Goal: Information Seeking & Learning: Learn about a topic

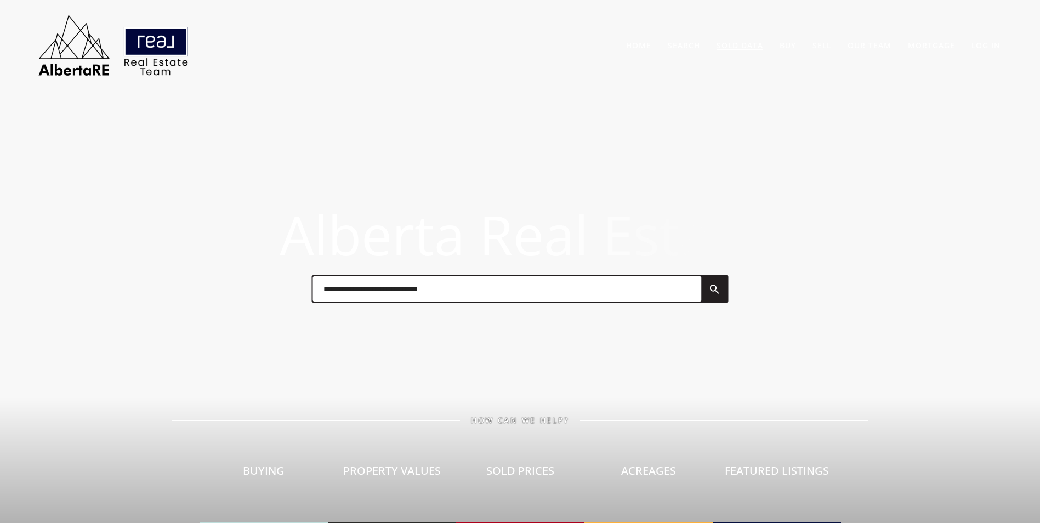
click at [742, 42] on link "Sold Data" at bounding box center [740, 45] width 47 height 10
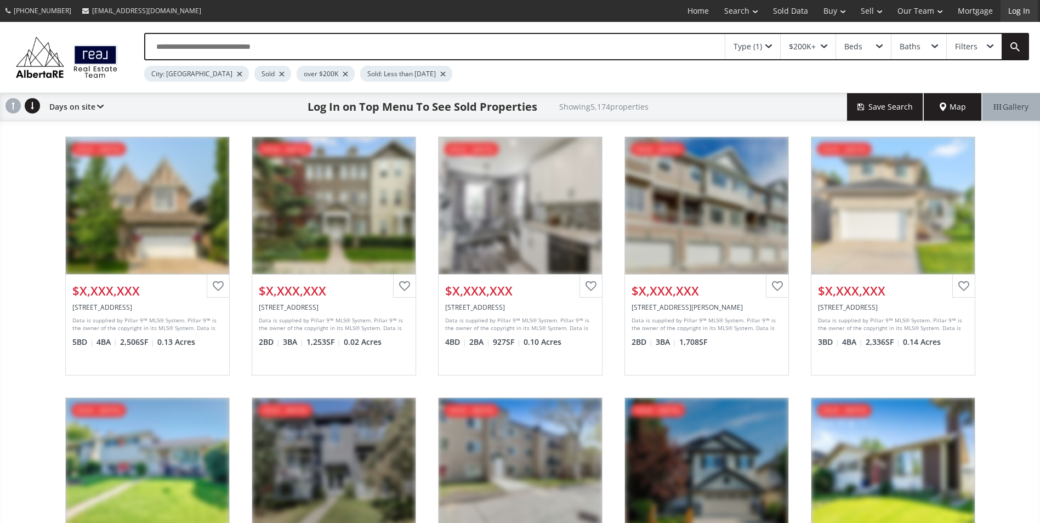
click at [1013, 8] on link "Log In" at bounding box center [1019, 11] width 37 height 22
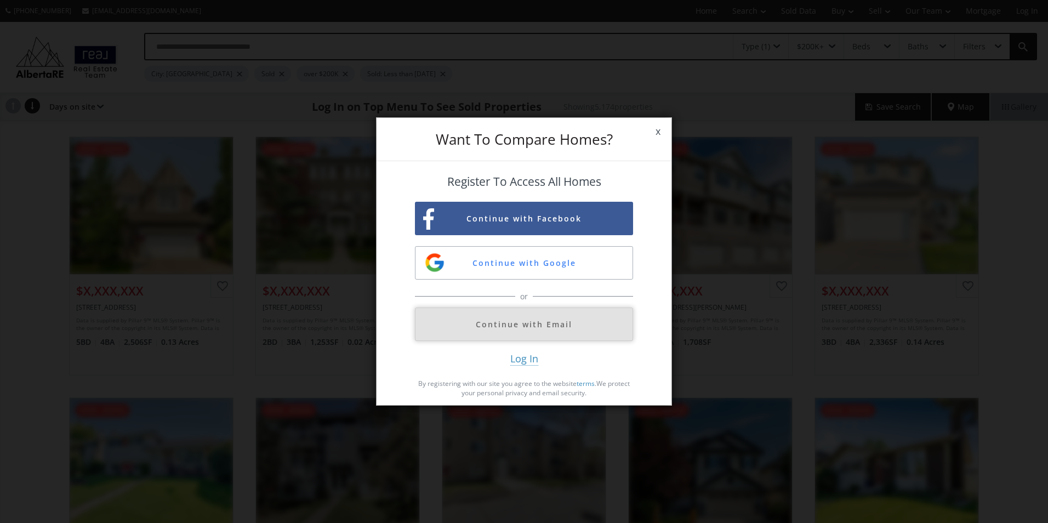
click at [510, 332] on button "Continue with Email" at bounding box center [524, 324] width 218 height 33
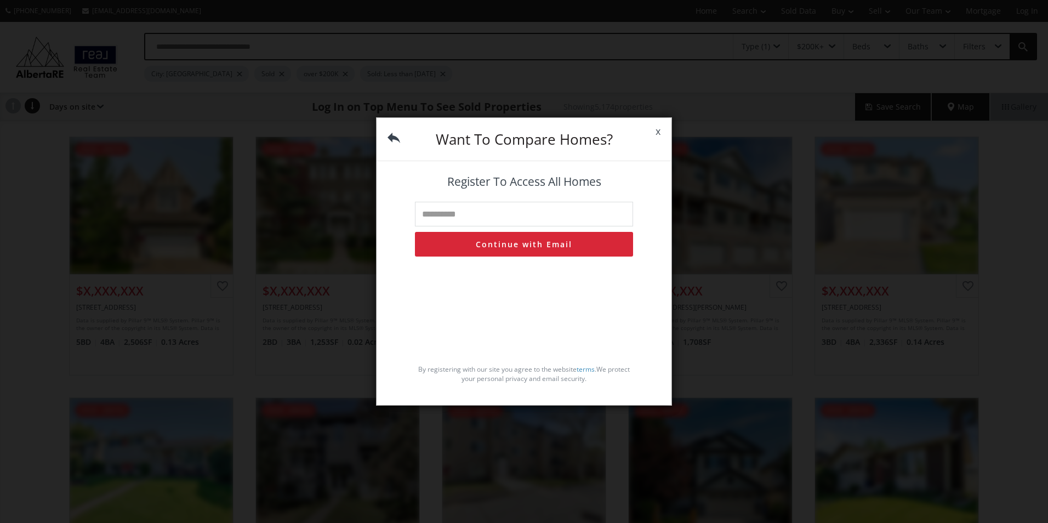
click at [497, 213] on input "text" at bounding box center [524, 214] width 218 height 25
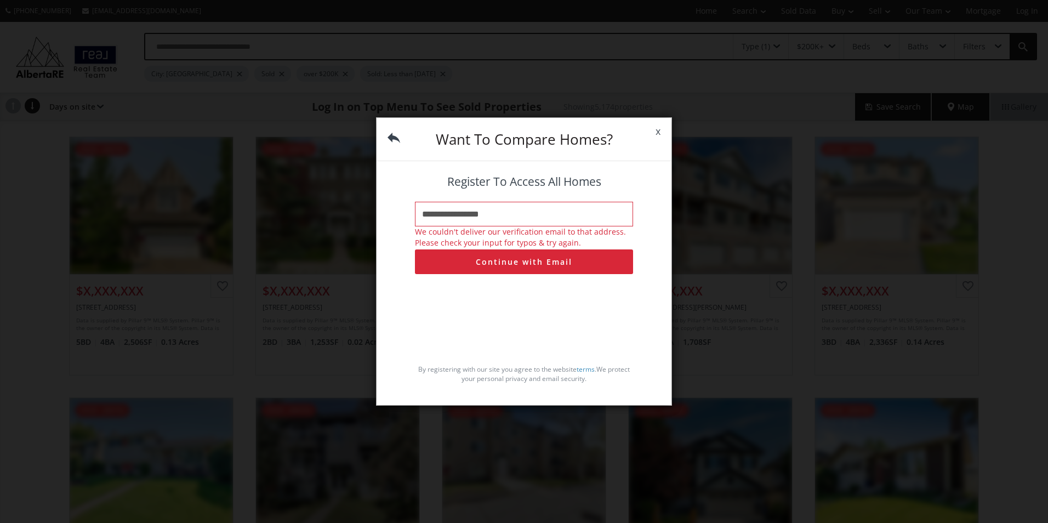
click at [499, 211] on input "**********" at bounding box center [524, 214] width 218 height 25
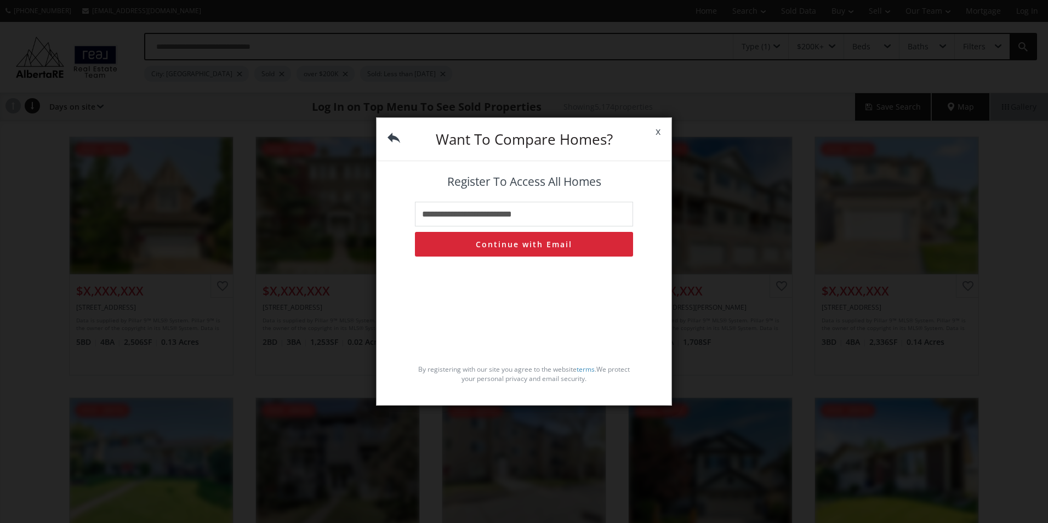
type input "**********"
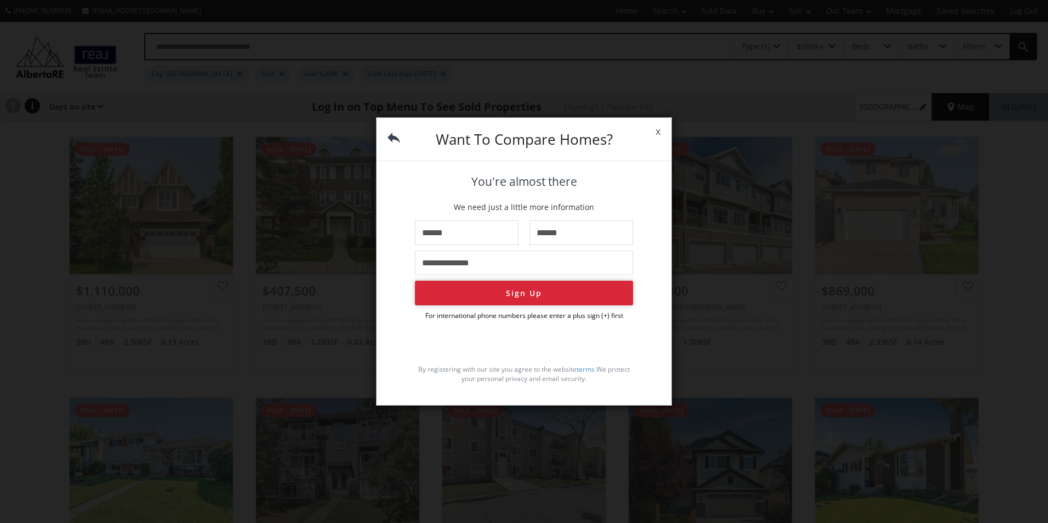
click at [548, 292] on button "Sign Up" at bounding box center [524, 293] width 218 height 25
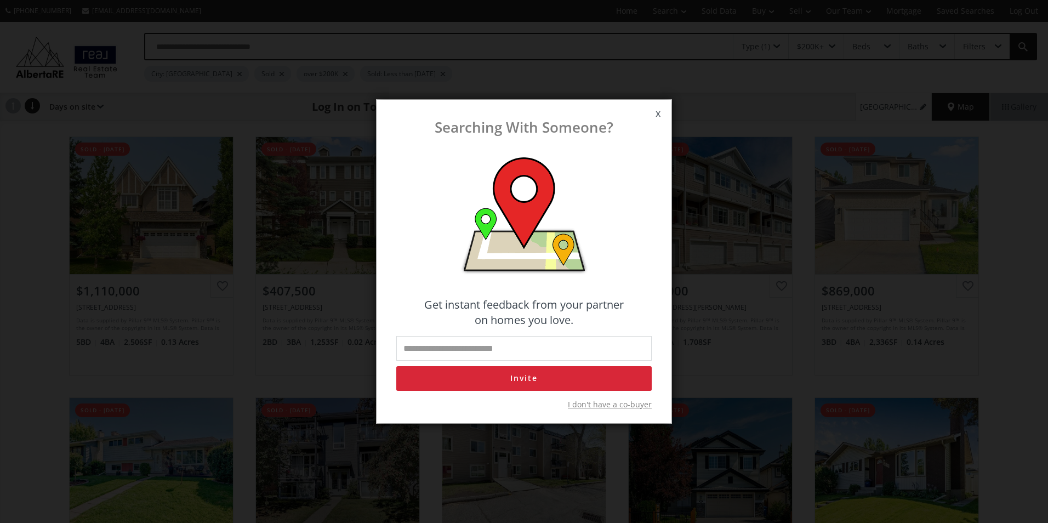
click at [627, 406] on span "I don't have a co-buyer" at bounding box center [610, 404] width 84 height 11
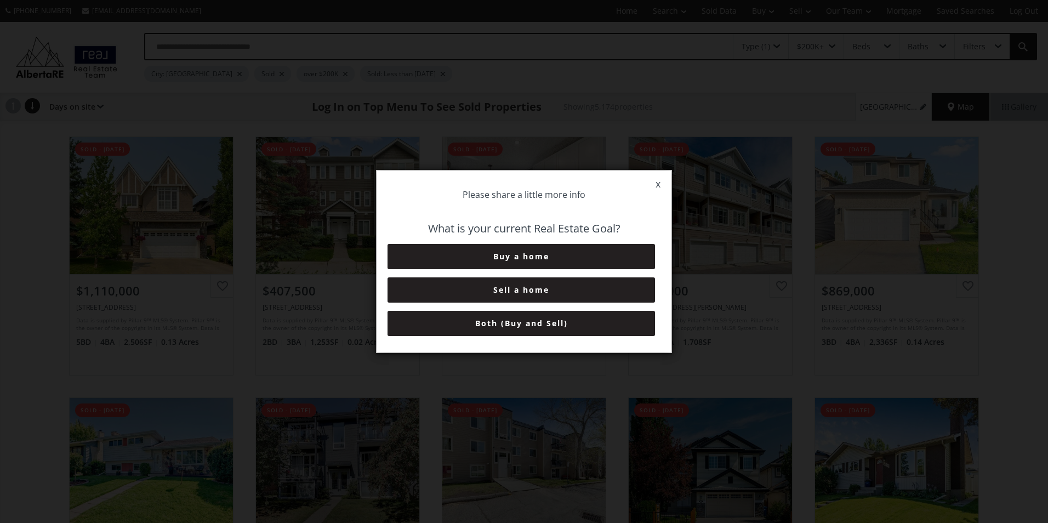
click at [531, 323] on button "Both (Buy and Sell)" at bounding box center [522, 323] width 268 height 25
click at [530, 319] on button "6+ Months" at bounding box center [522, 323] width 268 height 25
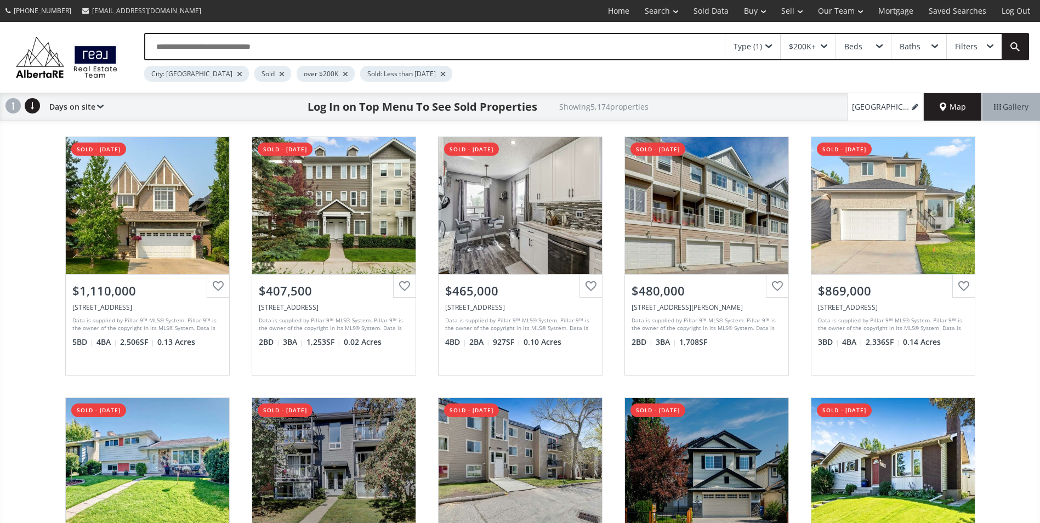
click at [770, 48] on span at bounding box center [768, 46] width 7 height 4
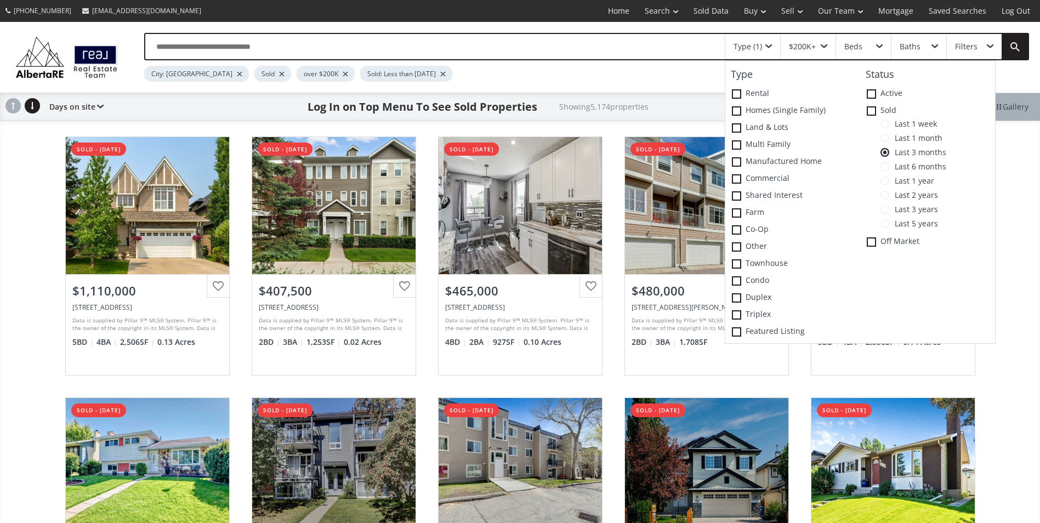
click at [907, 124] on span "Last 1 week" at bounding box center [913, 124] width 48 height 9
click at [597, 79] on div "City: Calgary Sold over $200K Sold: Less than 1 week ago" at bounding box center [545, 70] width 803 height 21
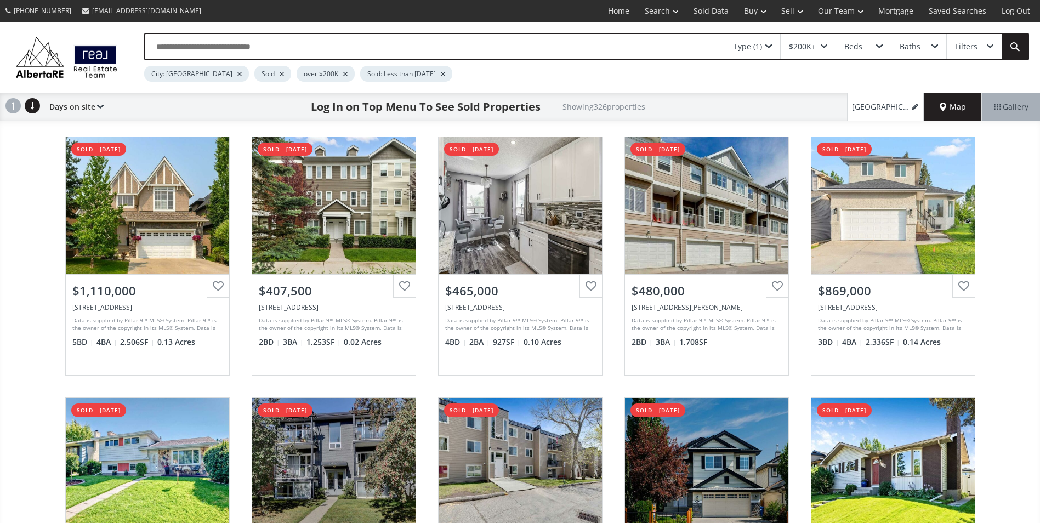
click at [947, 110] on span "Map" at bounding box center [953, 106] width 26 height 11
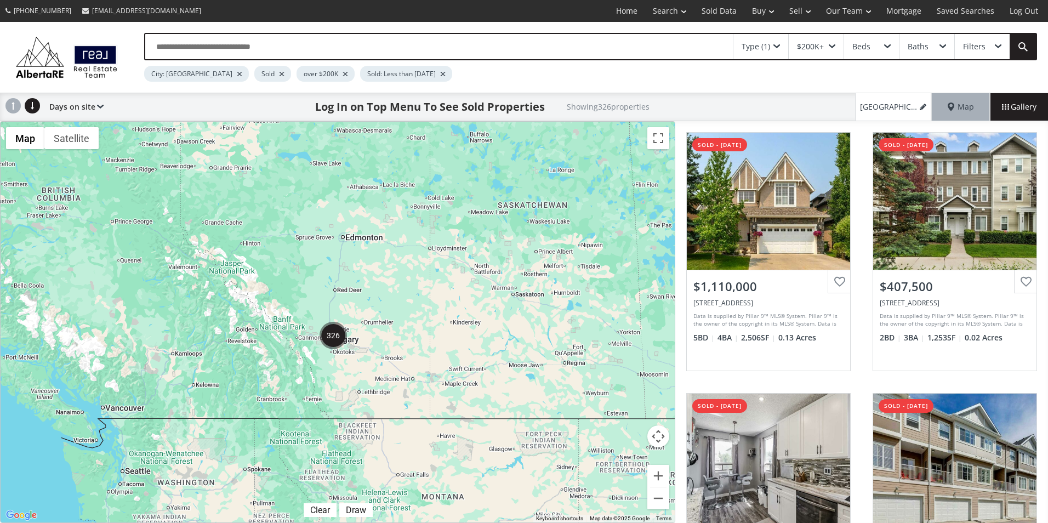
drag, startPoint x: 139, startPoint y: 358, endPoint x: 425, endPoint y: 306, distance: 290.9
click at [425, 306] on div at bounding box center [338, 322] width 674 height 401
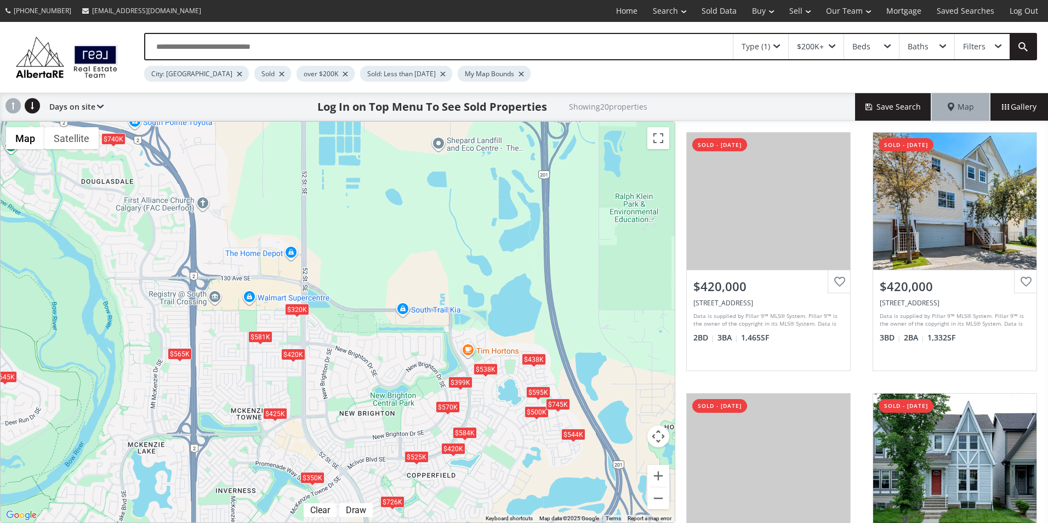
click at [446, 406] on div "$570K" at bounding box center [448, 407] width 24 height 12
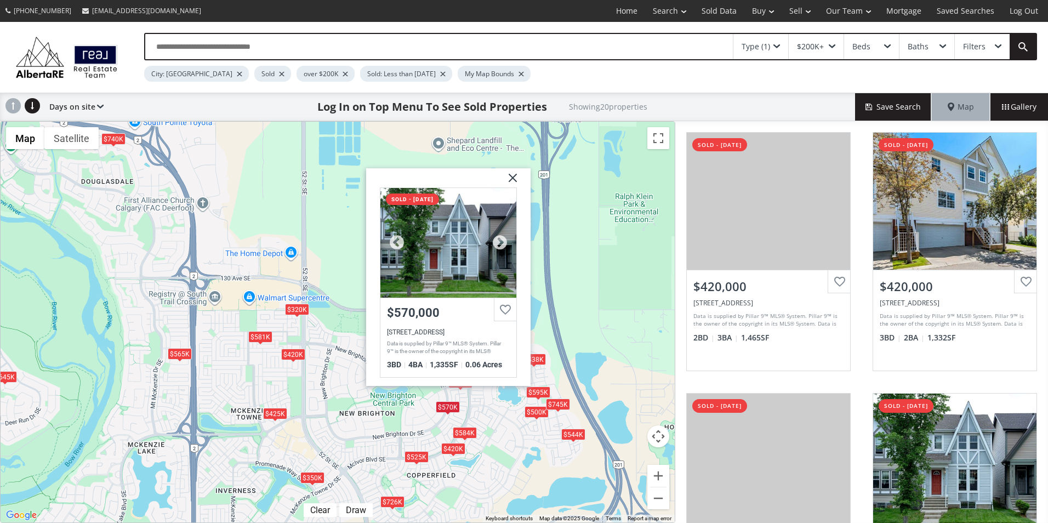
click at [447, 266] on div at bounding box center [449, 243] width 136 height 110
click at [411, 459] on div "$525K" at bounding box center [417, 457] width 24 height 12
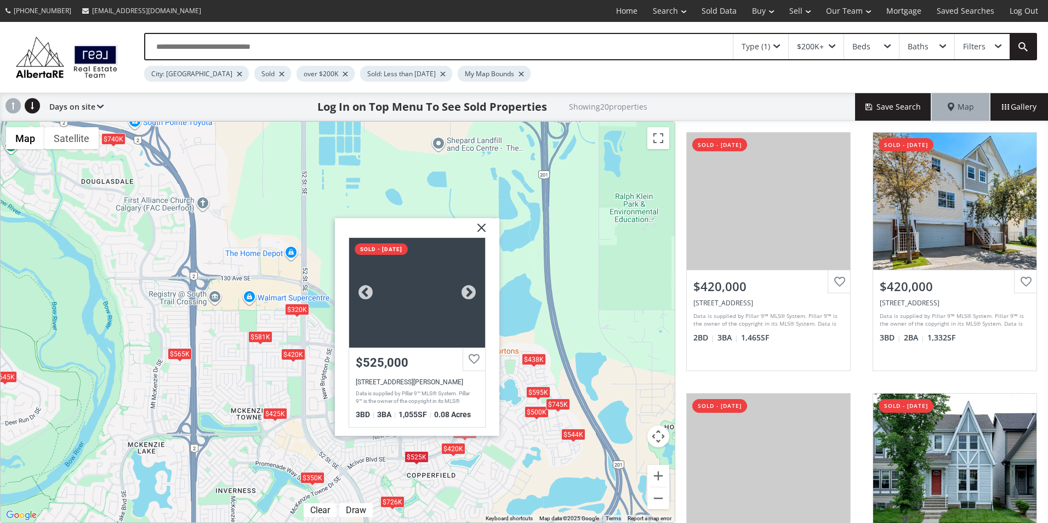
click at [404, 316] on div at bounding box center [417, 292] width 136 height 110
click at [480, 230] on img at bounding box center [477, 231] width 27 height 27
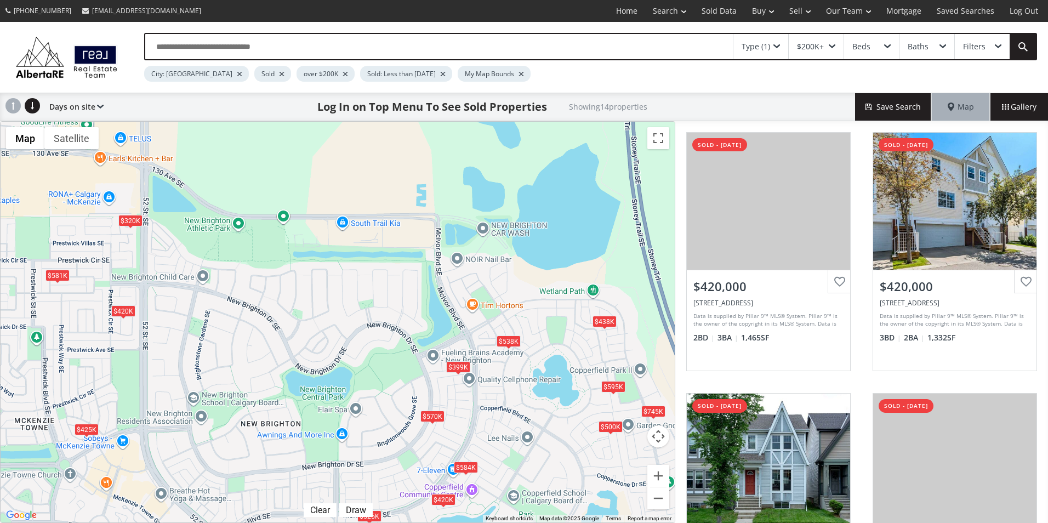
click at [456, 367] on div "$399K" at bounding box center [458, 367] width 24 height 12
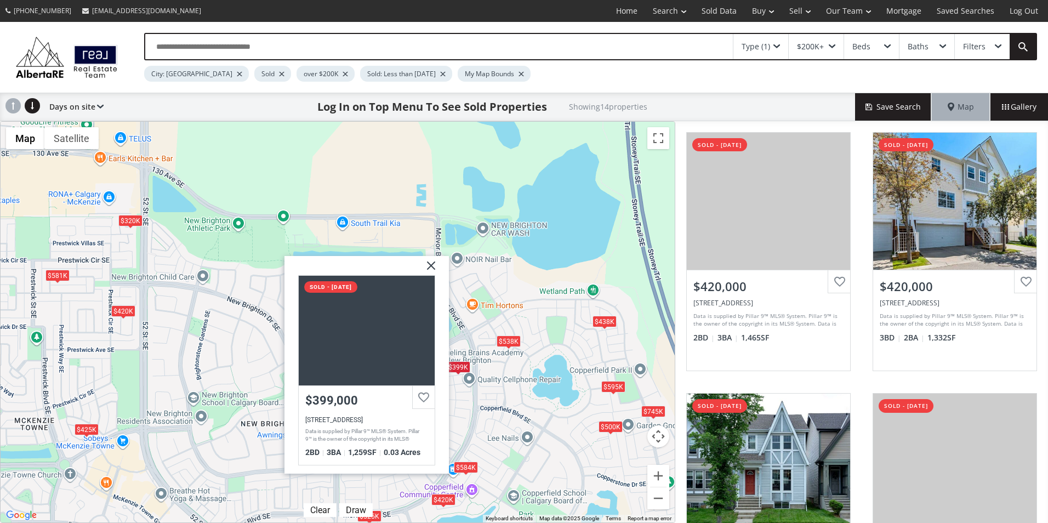
click at [469, 417] on div "$420K $420K $570K $438K $320K $500K $425K $538K $595K $584K $399K $581K $745K $…" at bounding box center [338, 322] width 674 height 401
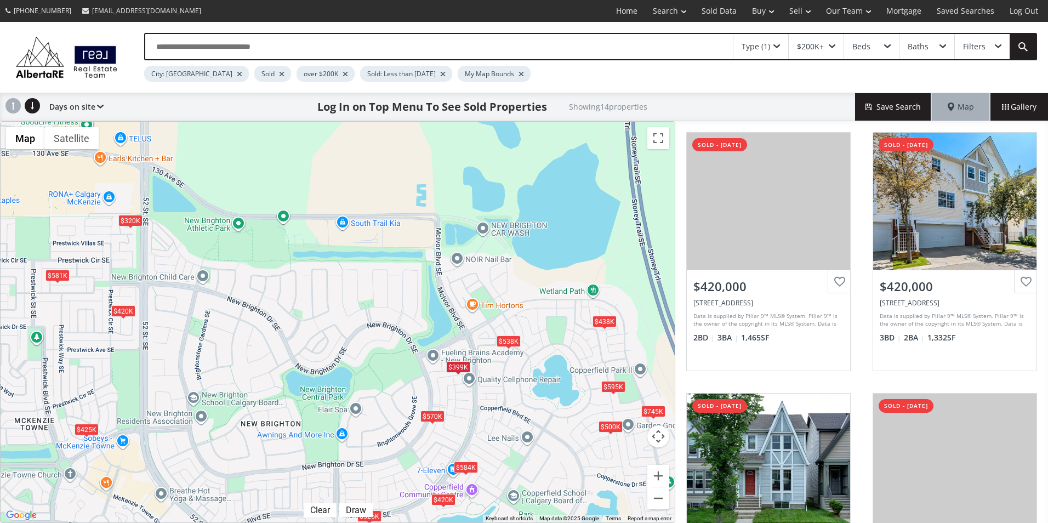
click at [432, 419] on div "$570K" at bounding box center [433, 417] width 24 height 12
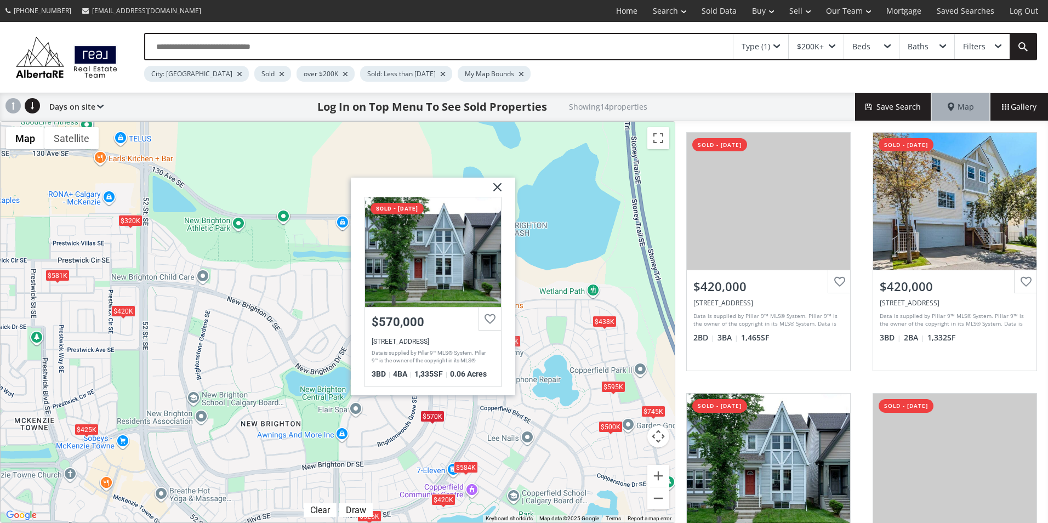
click at [336, 424] on div "$420K $420K $570K $438K $320K $500K $425K $538K $595K $584K $399K $581K $745K $…" at bounding box center [338, 322] width 674 height 401
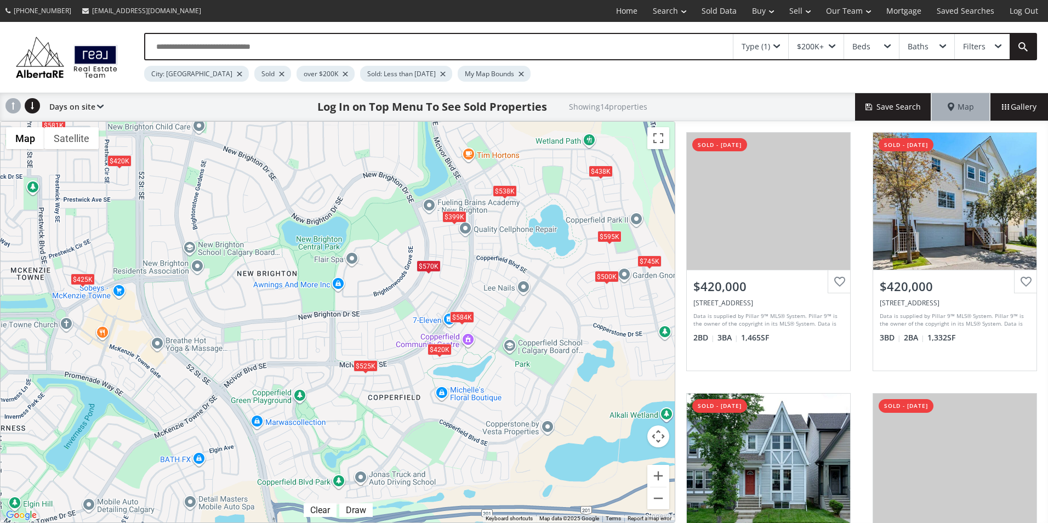
drag, startPoint x: 334, startPoint y: 436, endPoint x: 331, endPoint y: 283, distance: 153.0
click at [331, 283] on div "$420K $420K $570K $438K $320K $500K $425K $538K $595K $584K $399K $581K $745K $…" at bounding box center [338, 322] width 674 height 401
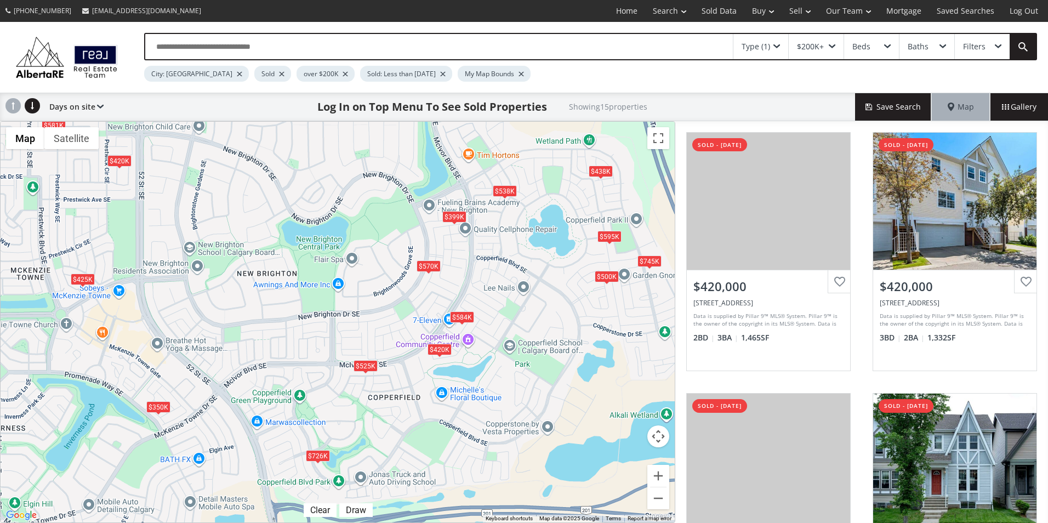
click at [370, 365] on div "$525K" at bounding box center [366, 366] width 24 height 12
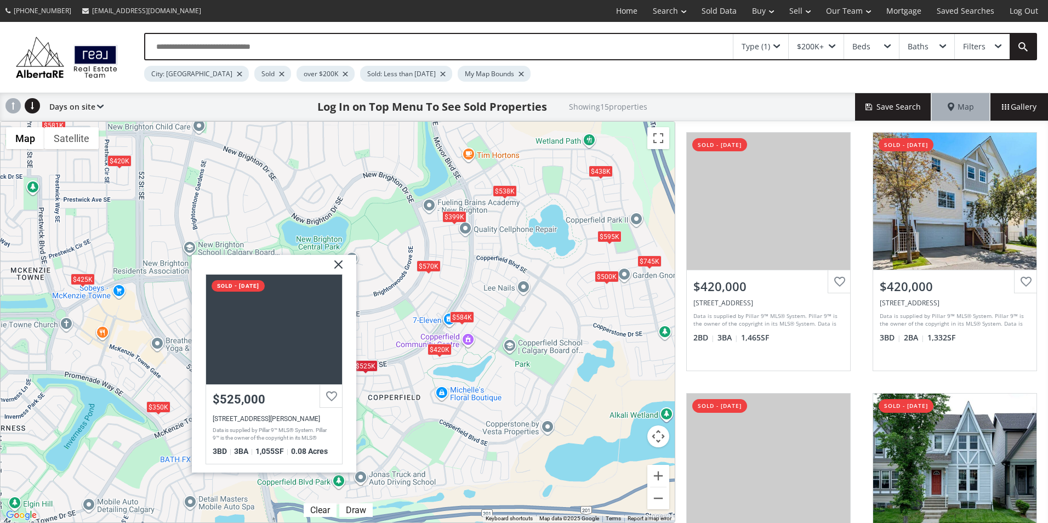
click at [402, 369] on div "$420K $420K $350K $570K $438K $500K $425K $538K $595K $584K $726K $399K $581K $…" at bounding box center [338, 322] width 674 height 401
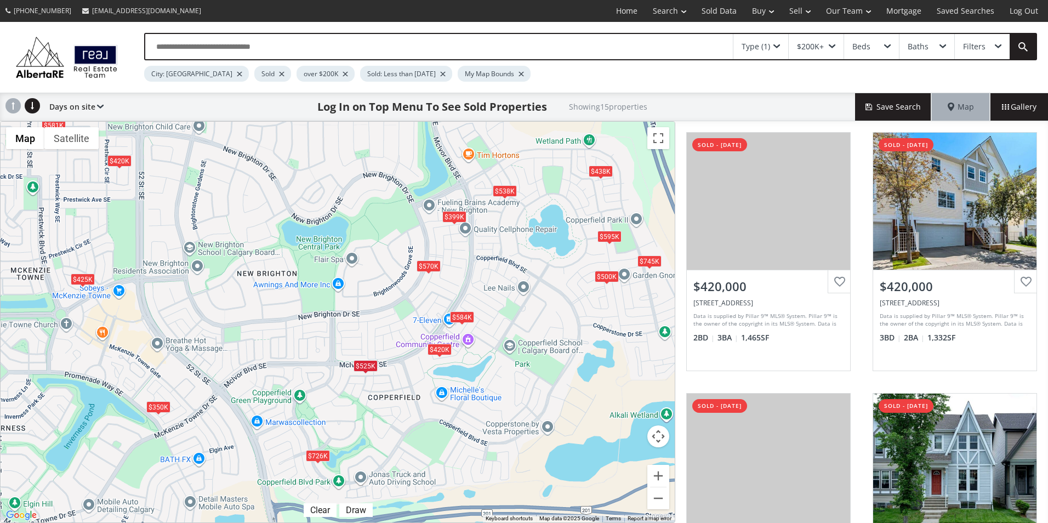
click at [467, 312] on div "$584K" at bounding box center [462, 317] width 24 height 12
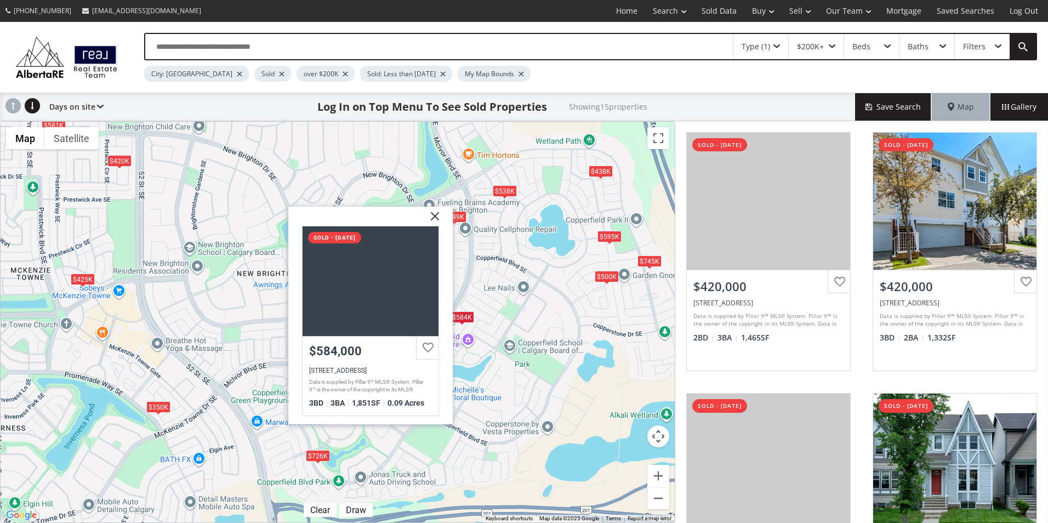
click at [532, 356] on div "$420K $420K $350K $570K $438K $500K $425K $538K $595K $584K $726K $399K $581K $…" at bounding box center [338, 322] width 674 height 401
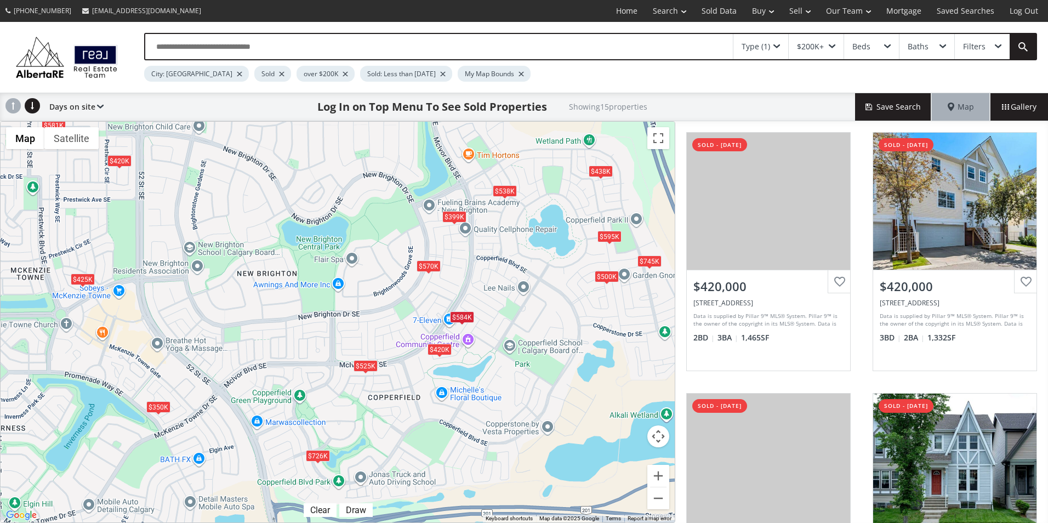
click at [610, 236] on div "$595K" at bounding box center [610, 237] width 24 height 12
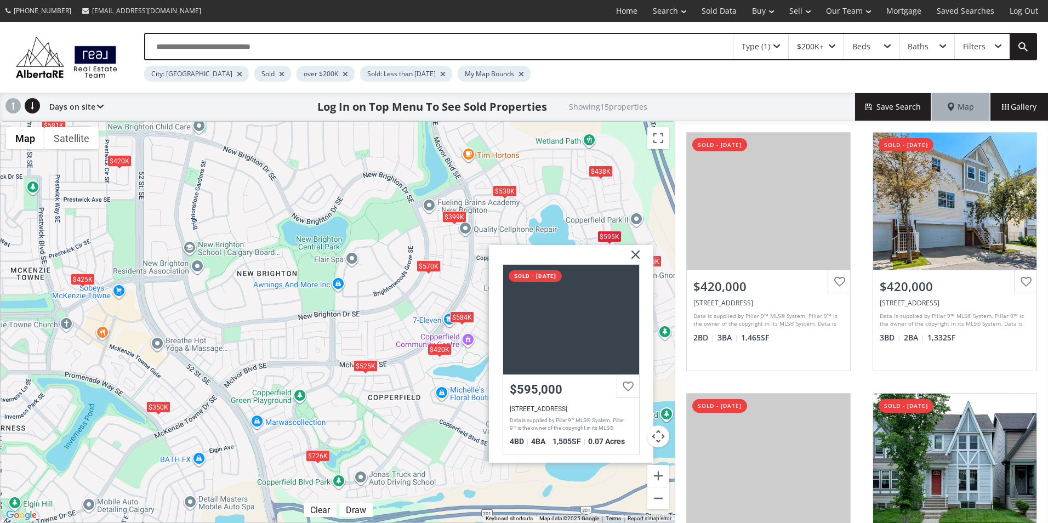
click at [542, 226] on div "$420K $420K $350K $570K $438K $500K $425K $538K $595K $584K $726K $399K $581K $…" at bounding box center [338, 322] width 674 height 401
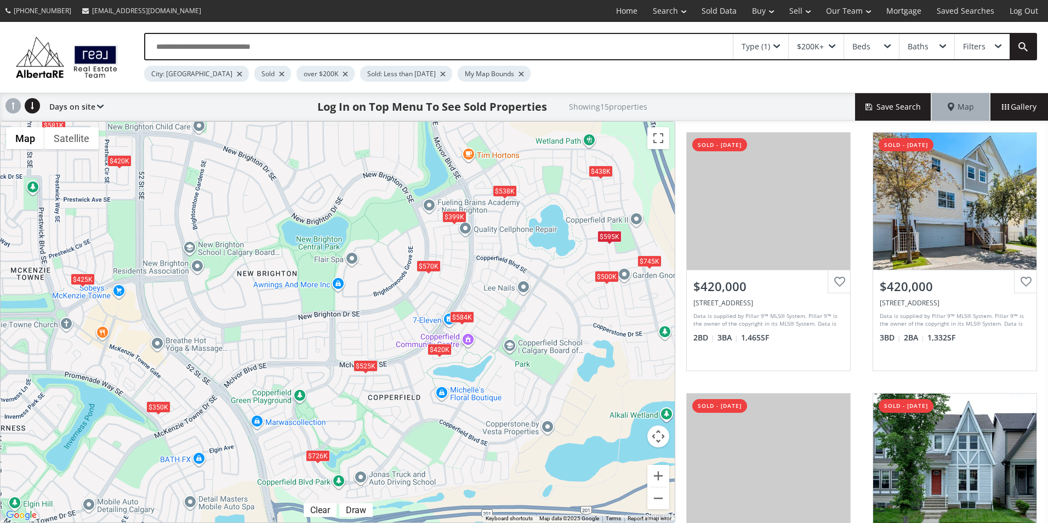
click at [604, 276] on div "$500K" at bounding box center [607, 276] width 24 height 12
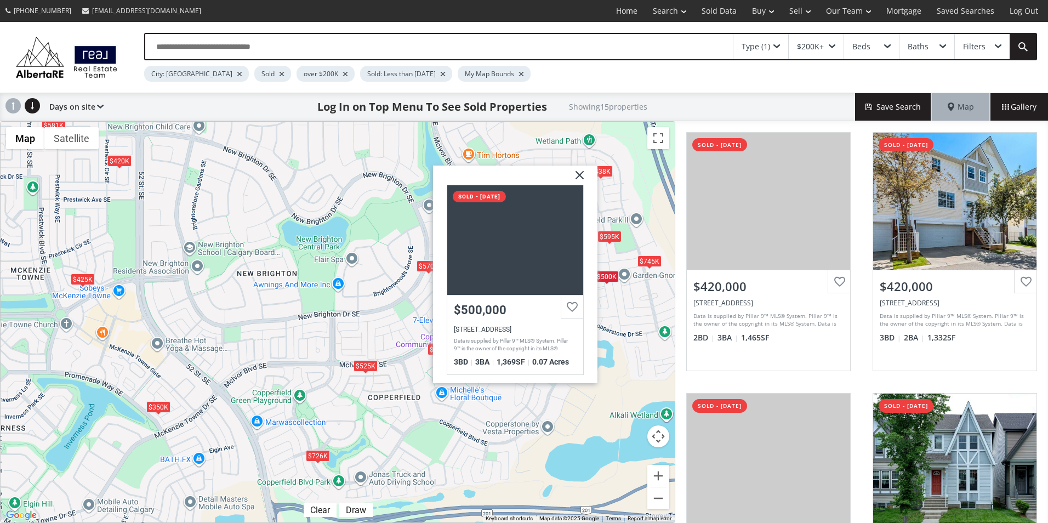
click at [632, 348] on div "$420K $420K $350K $570K $438K $500K $425K $538K $595K $584K $726K $399K $581K $…" at bounding box center [338, 322] width 674 height 401
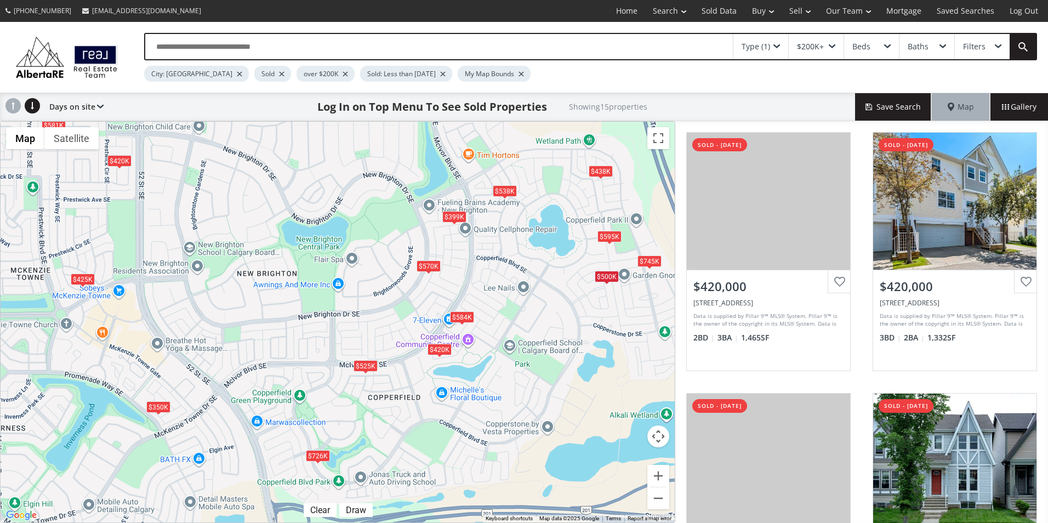
click at [602, 168] on div "$438K" at bounding box center [601, 171] width 24 height 12
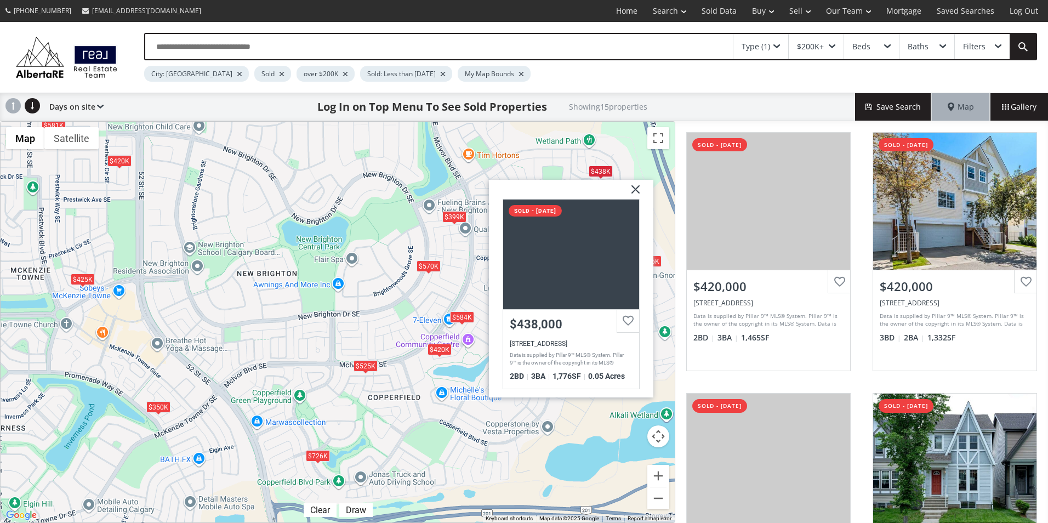
click at [551, 172] on div "$420K $420K $350K $570K $438K $500K $425K $538K $595K $584K $726K $399K $581K $…" at bounding box center [338, 322] width 674 height 401
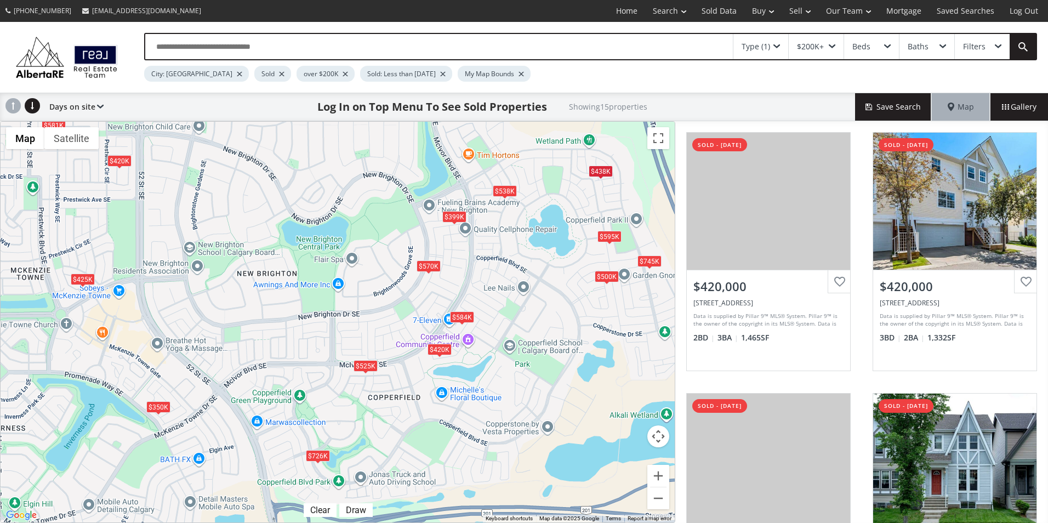
click at [504, 192] on div "$538K" at bounding box center [505, 191] width 24 height 12
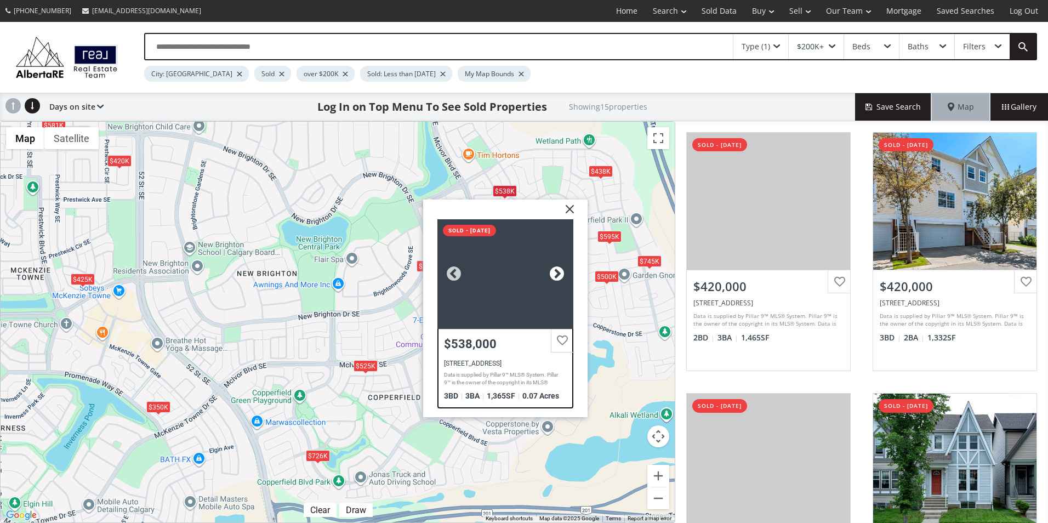
click at [558, 272] on div at bounding box center [557, 273] width 16 height 16
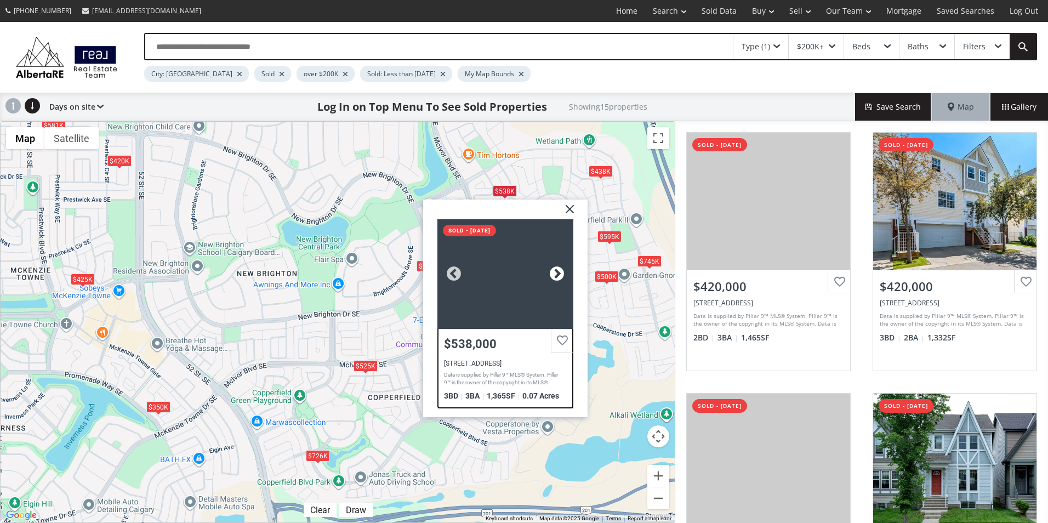
click at [558, 272] on div at bounding box center [557, 273] width 16 height 16
click at [569, 212] on img at bounding box center [565, 212] width 27 height 27
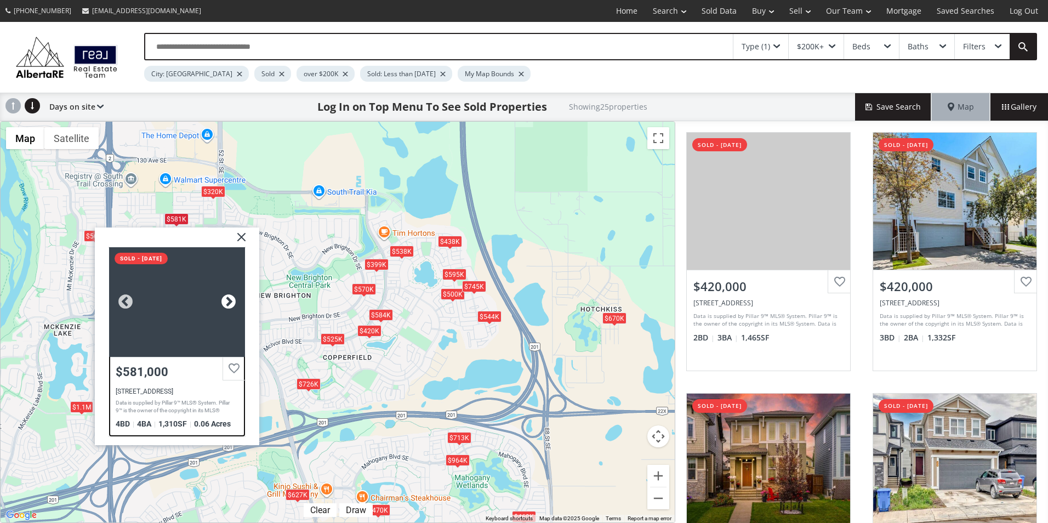
click at [227, 304] on div at bounding box center [228, 301] width 16 height 16
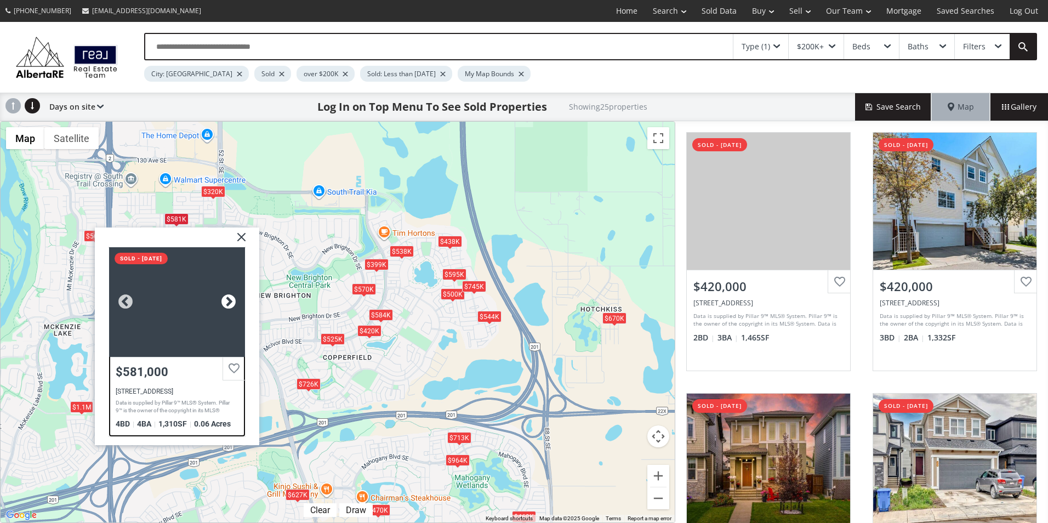
click at [227, 304] on div at bounding box center [228, 301] width 16 height 16
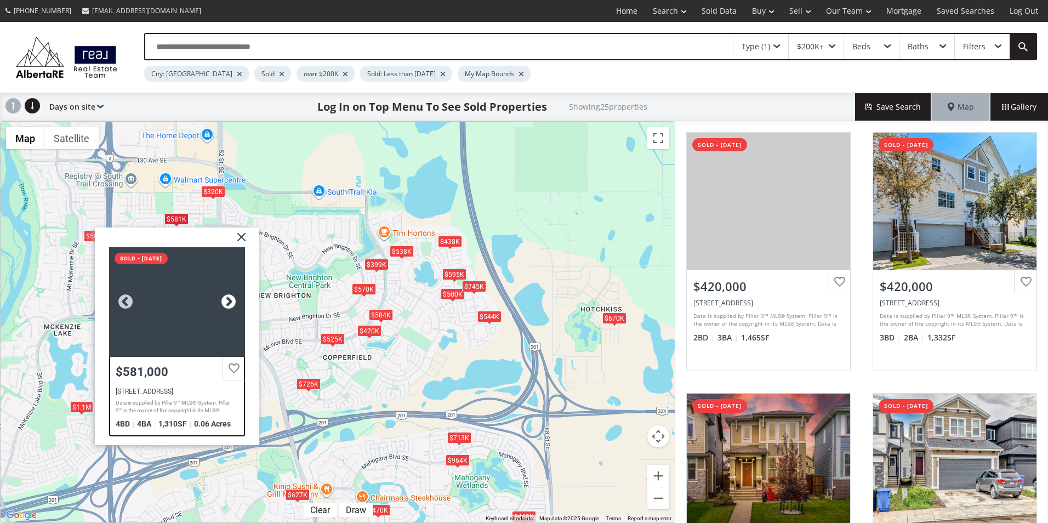
click at [227, 304] on div at bounding box center [228, 301] width 16 height 16
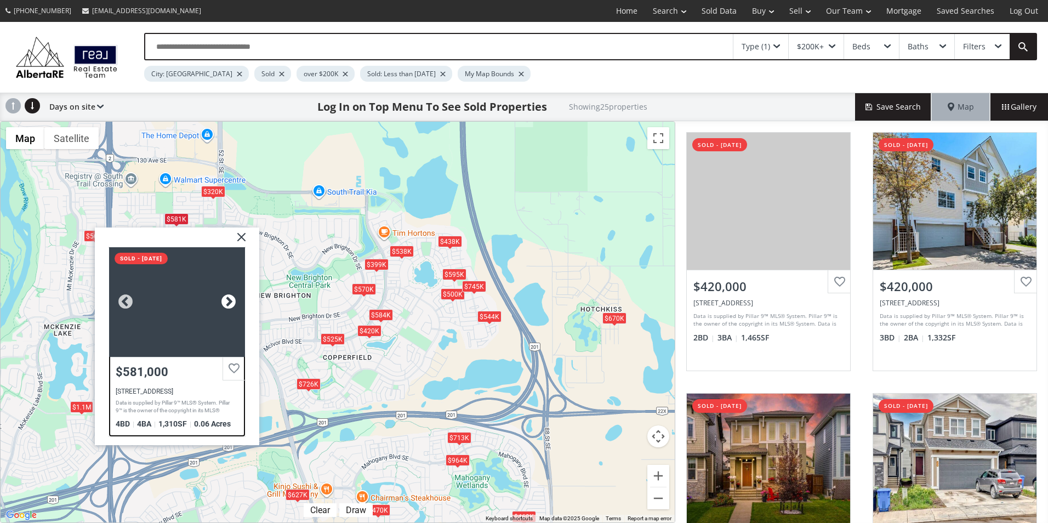
click at [227, 304] on div at bounding box center [228, 301] width 16 height 16
click at [129, 298] on div at bounding box center [125, 301] width 16 height 16
click at [189, 321] on div at bounding box center [177, 302] width 136 height 110
click at [436, 338] on div "$420K $420K $713K $670K $1.1M $470K $350K $570K $438K $320K $500K $425K $565K $…" at bounding box center [338, 322] width 674 height 401
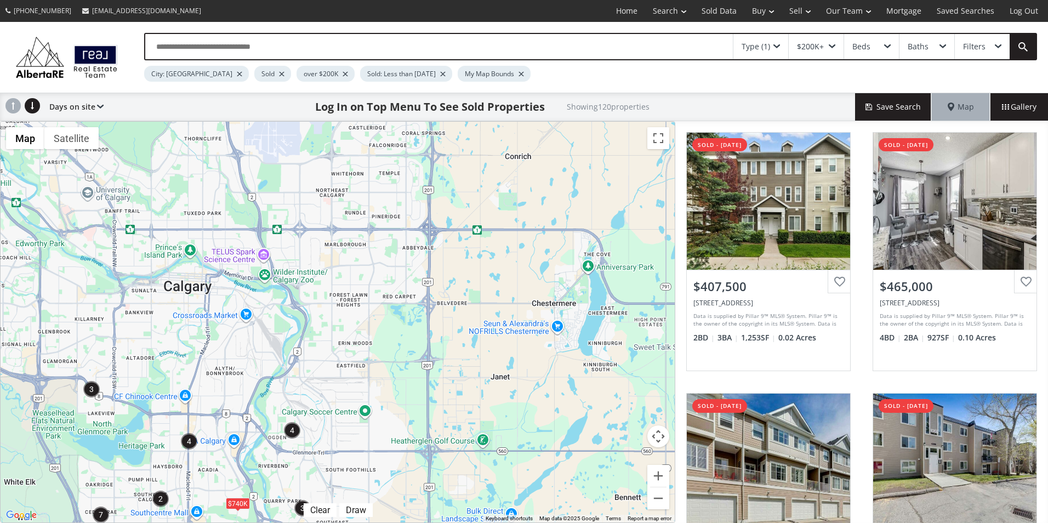
drag, startPoint x: 249, startPoint y: 194, endPoint x: 245, endPoint y: 452, distance: 258.3
click at [246, 461] on div "$740K $460K $650K $581K $208K $605K" at bounding box center [338, 322] width 674 height 401
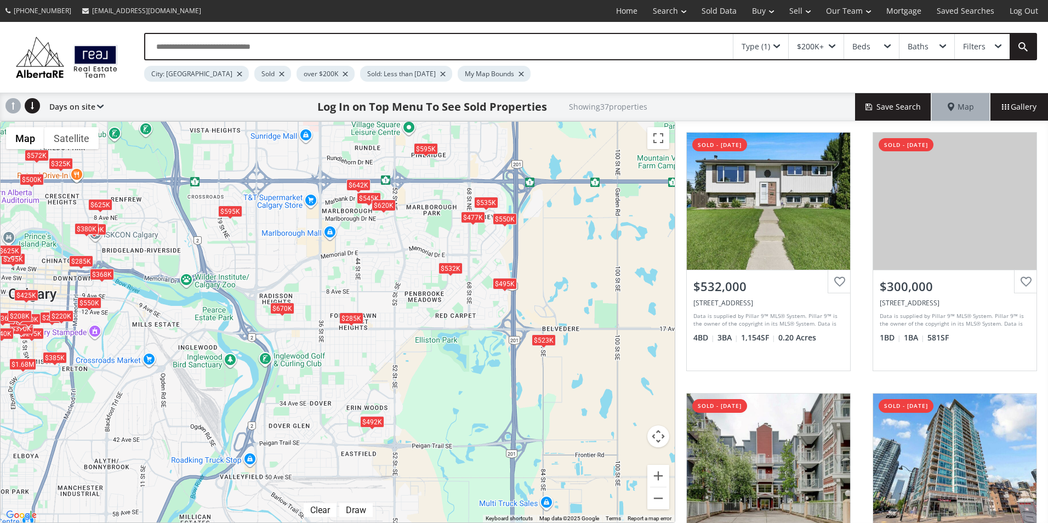
click at [348, 317] on div "$285K" at bounding box center [351, 318] width 24 height 12
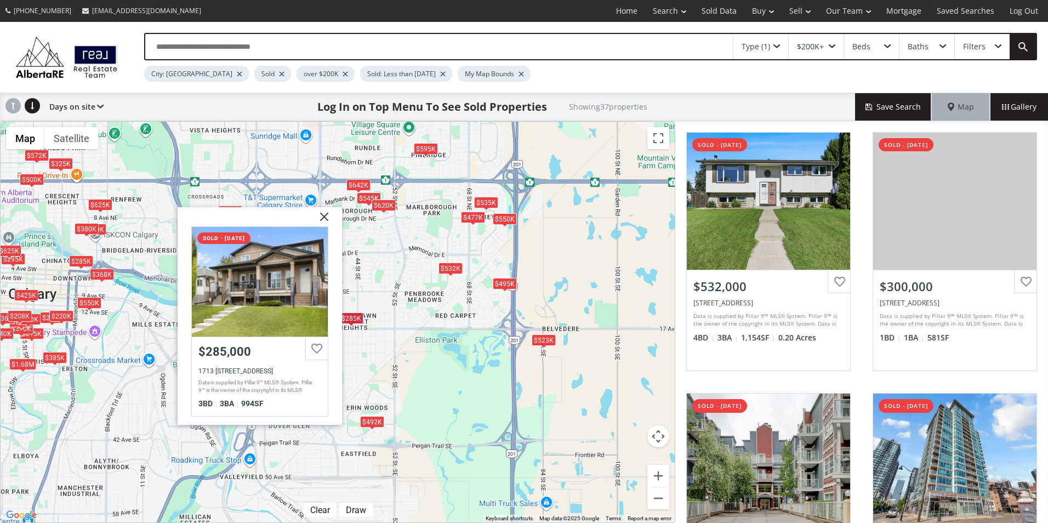
click at [363, 291] on div "$532K $300K $285K $225K $285K $215K $535K $523K $370K $368K $595K $325K $545K $…" at bounding box center [338, 322] width 674 height 401
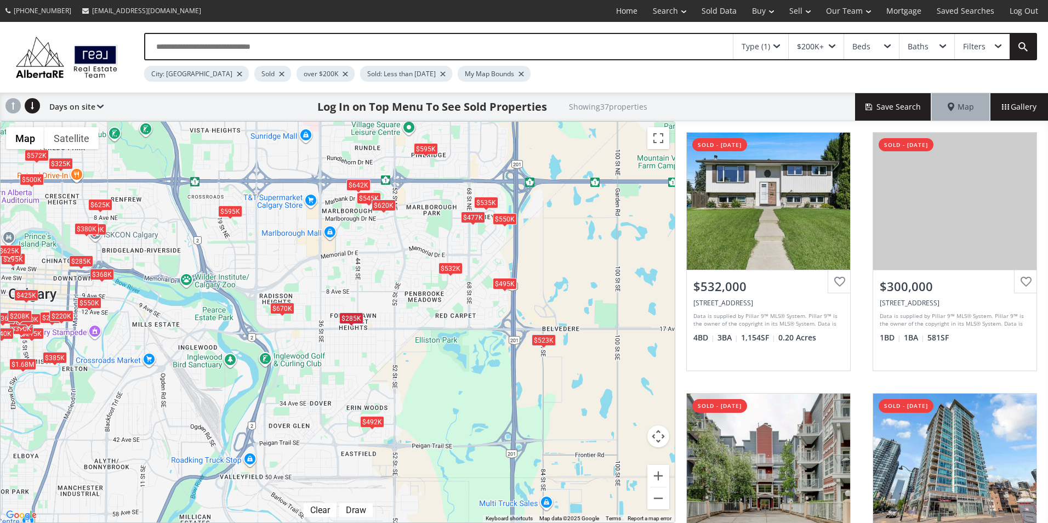
click at [281, 310] on div "$670K" at bounding box center [282, 308] width 24 height 12
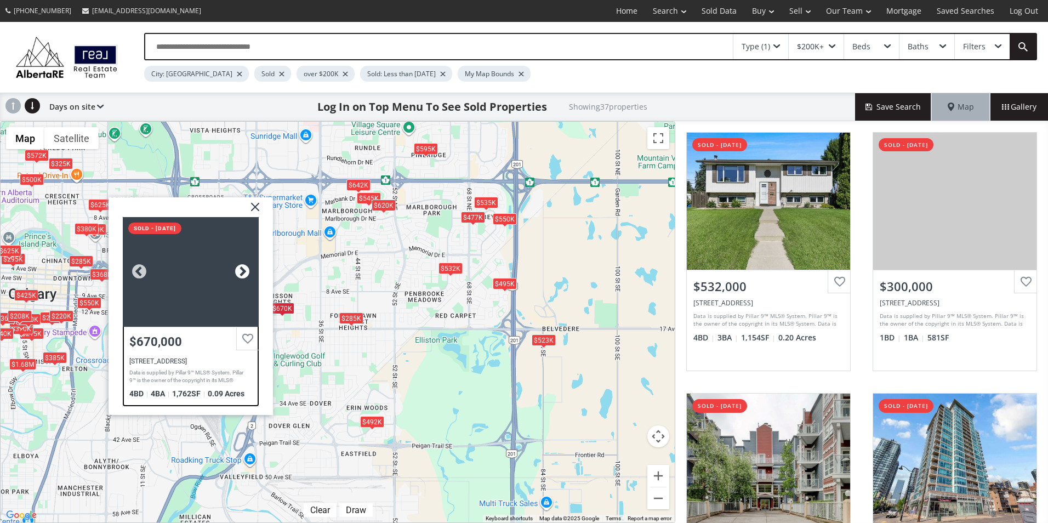
click at [243, 273] on div at bounding box center [242, 272] width 16 height 16
click at [338, 282] on div "$532K $300K $285K $225K $285K $215K $535K $523K $370K $368K $595K $325K $545K $…" at bounding box center [338, 322] width 674 height 401
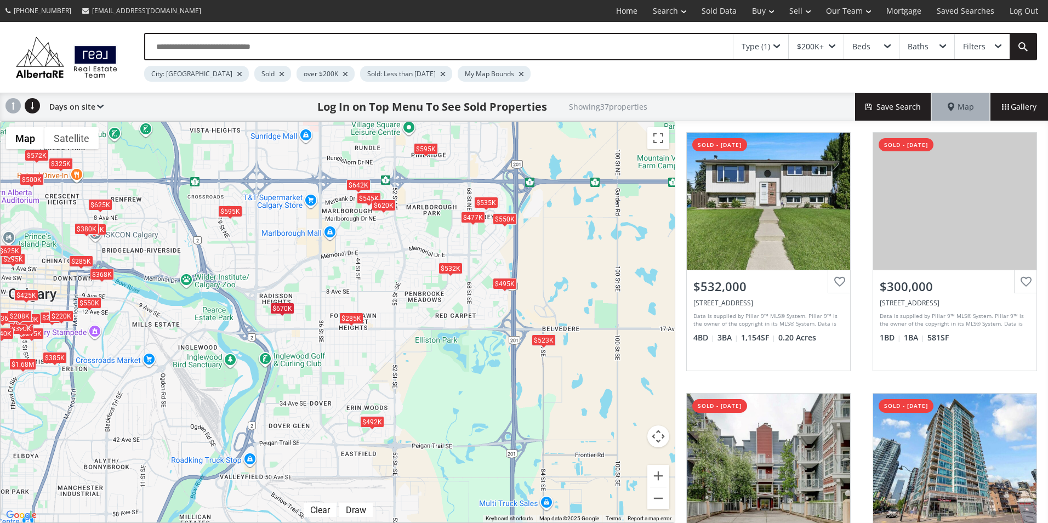
click at [377, 425] on div "$492K" at bounding box center [372, 422] width 24 height 12
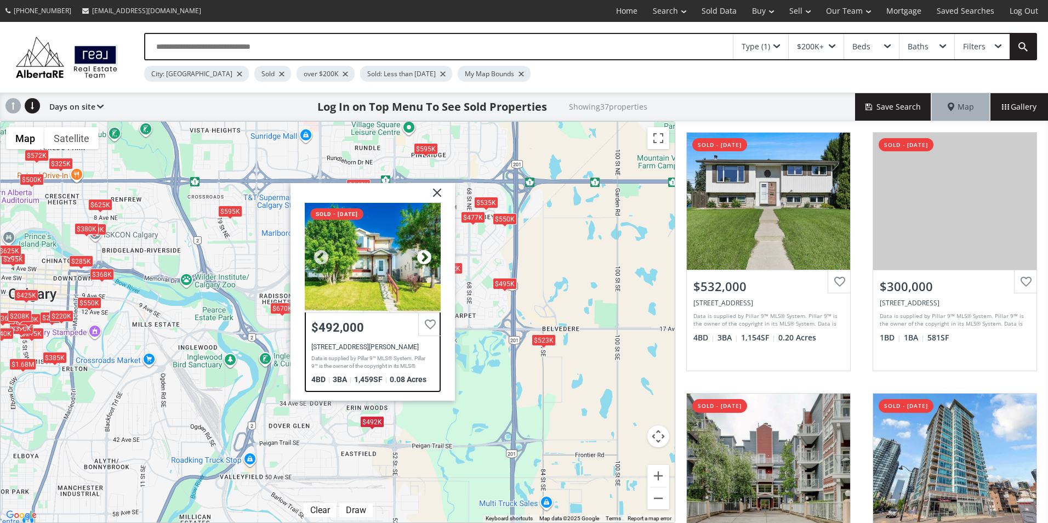
click at [423, 254] on div at bounding box center [424, 257] width 16 height 16
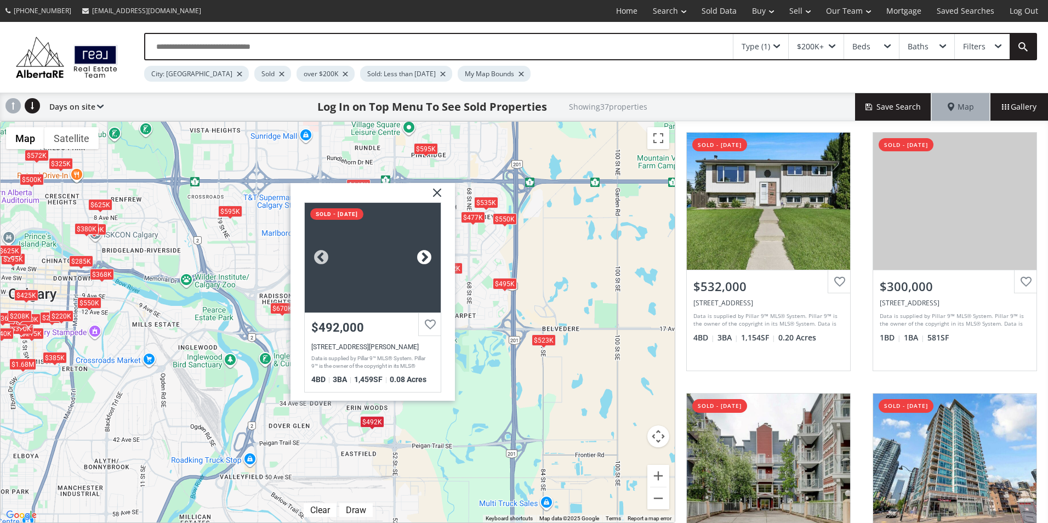
click at [423, 254] on div at bounding box center [424, 257] width 16 height 16
click at [391, 267] on div at bounding box center [373, 258] width 136 height 110
click at [436, 194] on img at bounding box center [432, 196] width 27 height 27
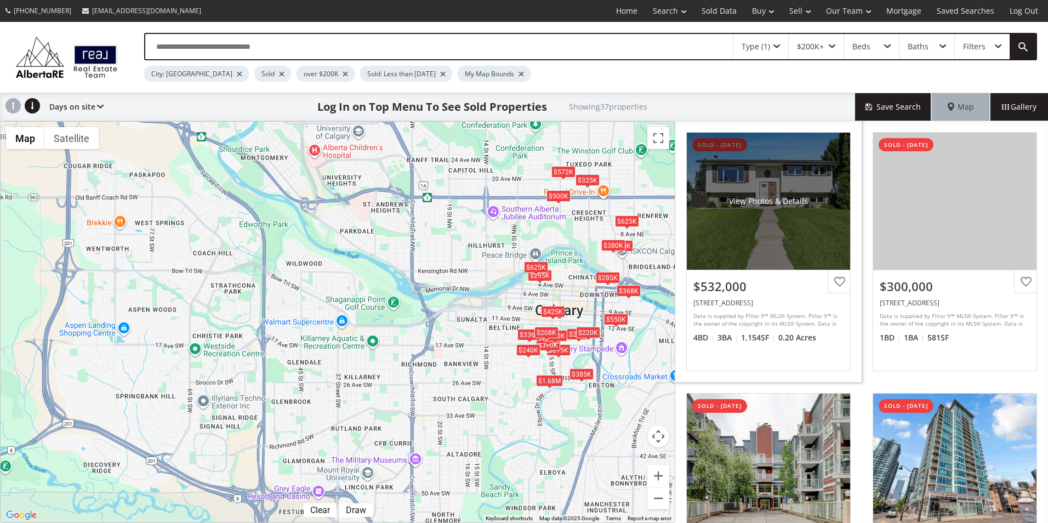
drag, startPoint x: 239, startPoint y: 334, endPoint x: 723, endPoint y: 347, distance: 483.8
click at [729, 345] on div "← Move left → Move right ↑ Move up ↓ Move down + Zoom in - Zoom out Home Jump l…" at bounding box center [524, 322] width 1048 height 402
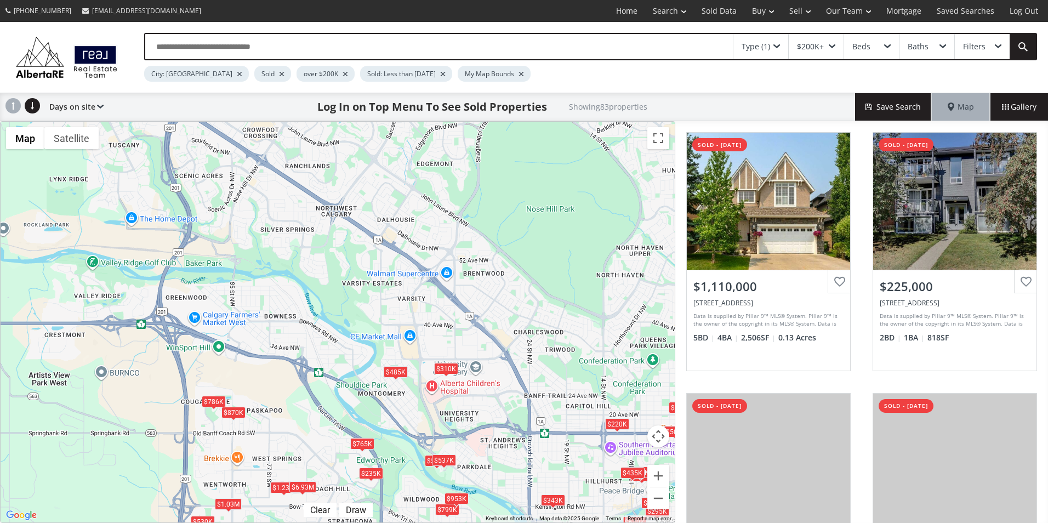
drag, startPoint x: 282, startPoint y: 194, endPoint x: 394, endPoint y: 427, distance: 258.0
click at [394, 431] on div "$1.11M $225K $310K $300K $285K $1.02M $225K $700K $473K $340K $575K $215K $340K…" at bounding box center [338, 322] width 674 height 401
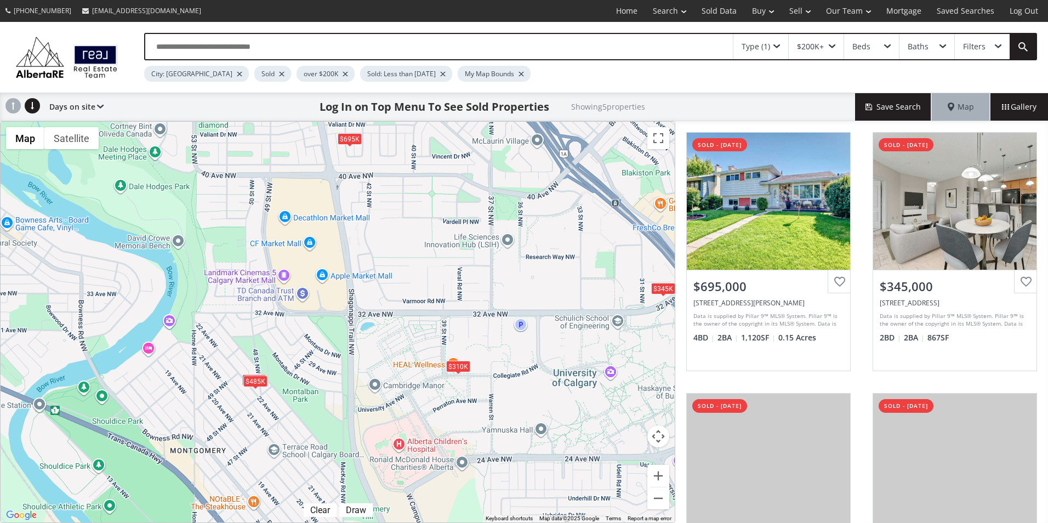
click at [458, 369] on div "$310K" at bounding box center [458, 367] width 24 height 12
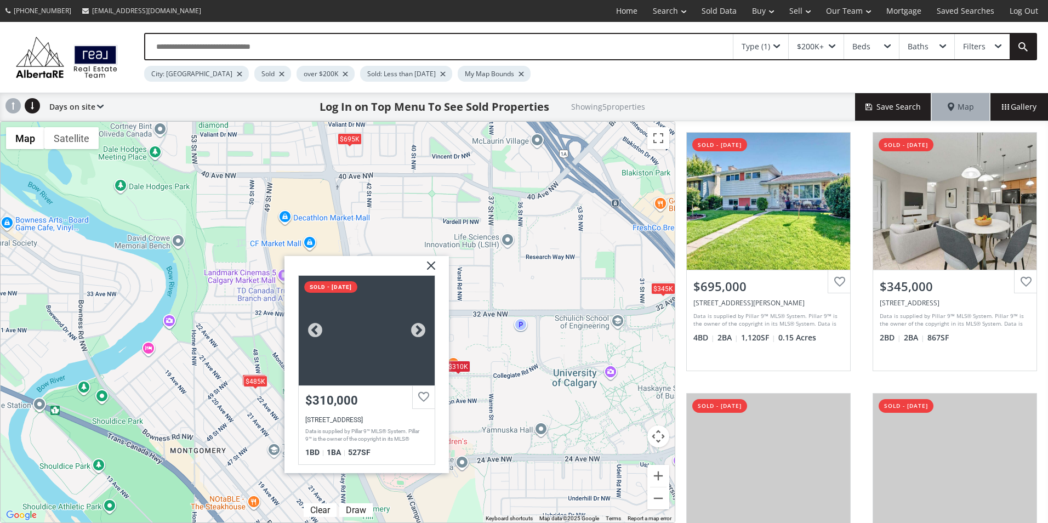
click at [382, 352] on div at bounding box center [367, 330] width 136 height 110
click at [770, 42] on div "Type (1)" at bounding box center [761, 46] width 55 height 25
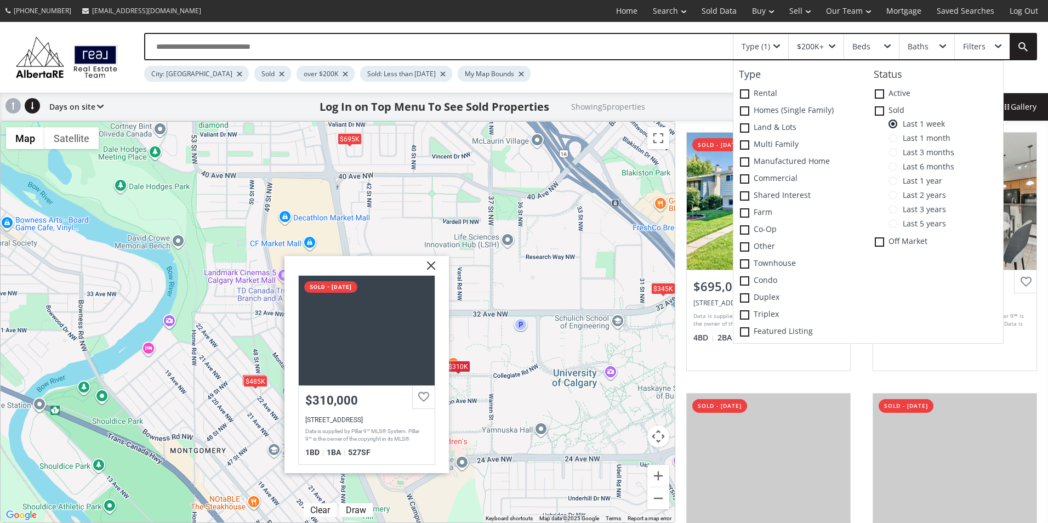
click at [915, 141] on span "Last 1 month" at bounding box center [924, 138] width 53 height 9
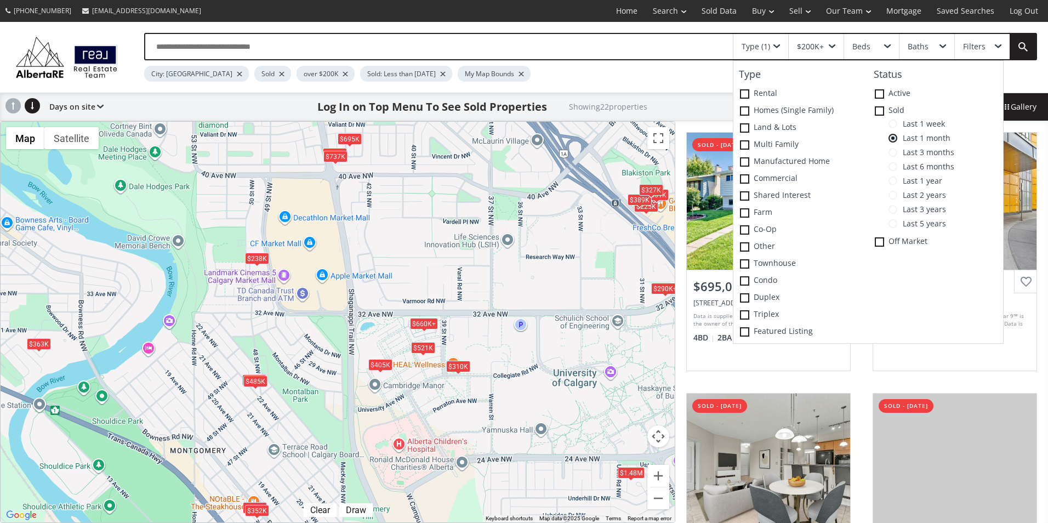
click at [382, 365] on div "$405K" at bounding box center [380, 365] width 24 height 12
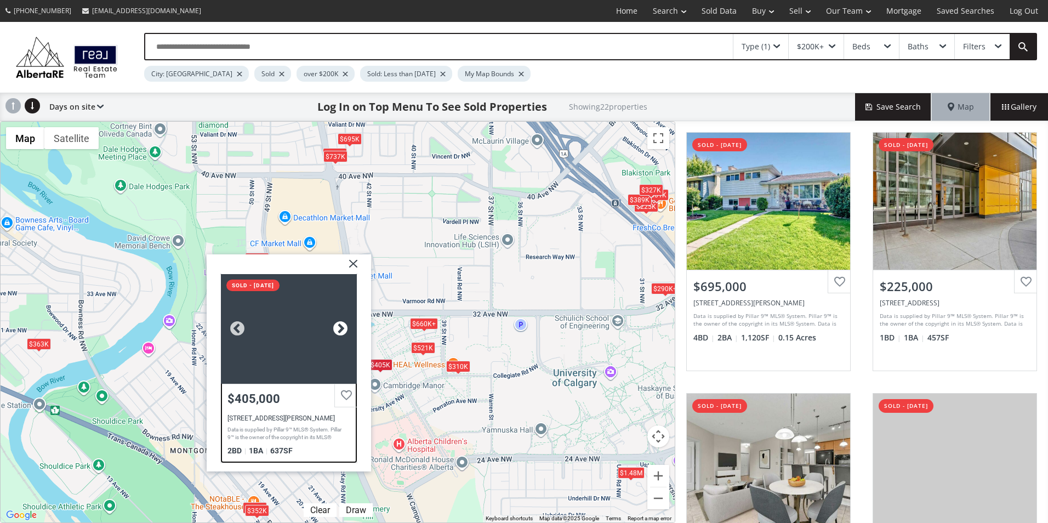
click at [340, 328] on div at bounding box center [340, 328] width 16 height 16
click at [311, 336] on div at bounding box center [289, 329] width 136 height 110
click at [396, 334] on div "$695K $225K $290K+ $310K $302K $550K $485K $352K $521K $660K+ $673K $252K $737K…" at bounding box center [338, 322] width 674 height 401
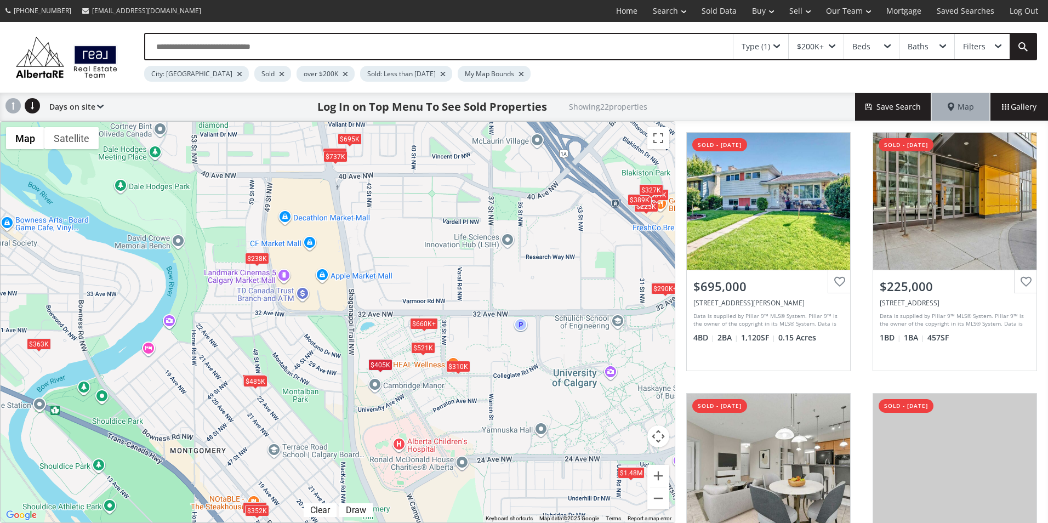
click at [418, 348] on div "$521K" at bounding box center [423, 348] width 24 height 12
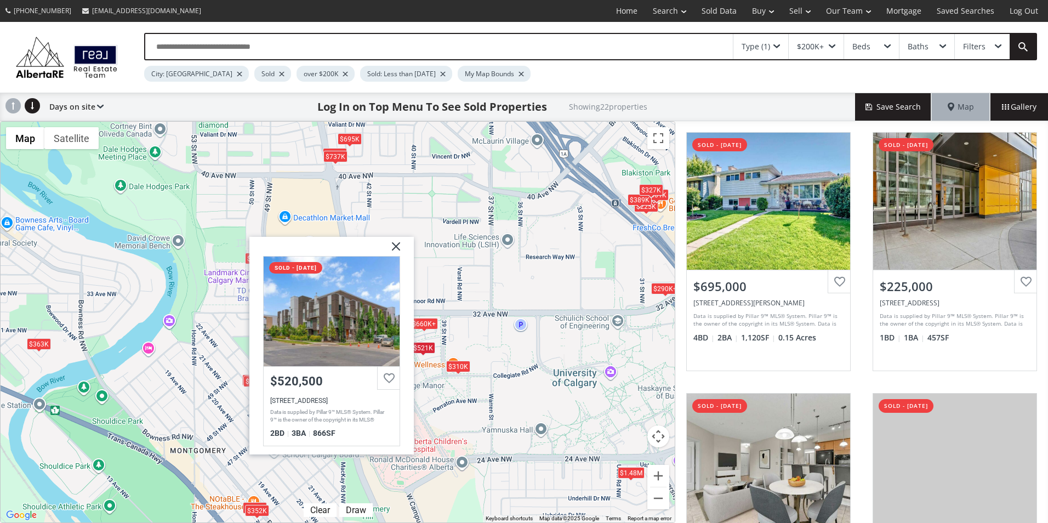
click at [461, 367] on div "$310K" at bounding box center [458, 367] width 24 height 12
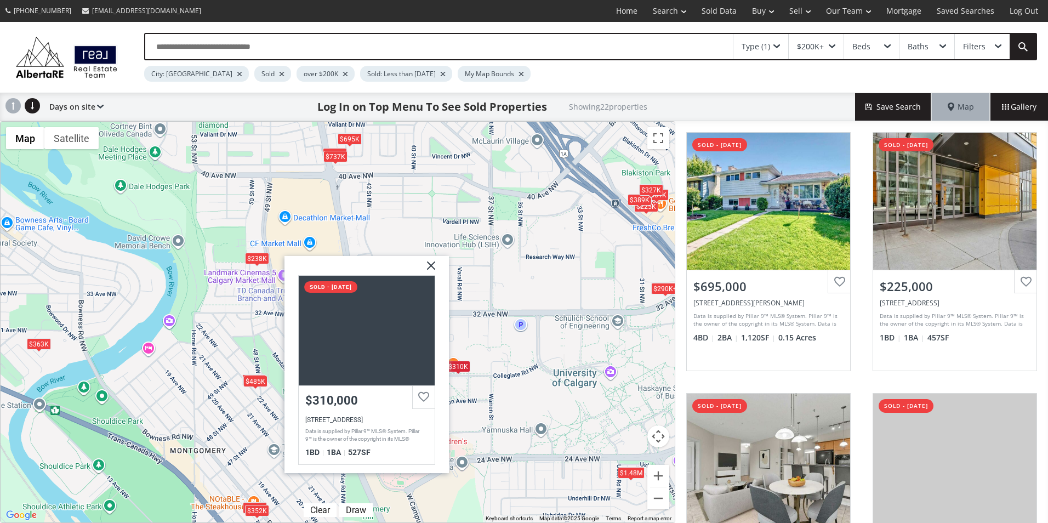
click at [487, 351] on div "$695K $225K $290K+ $310K $302K $550K $485K $352K $521K $660K+ $673K $252K $737K…" at bounding box center [338, 322] width 674 height 401
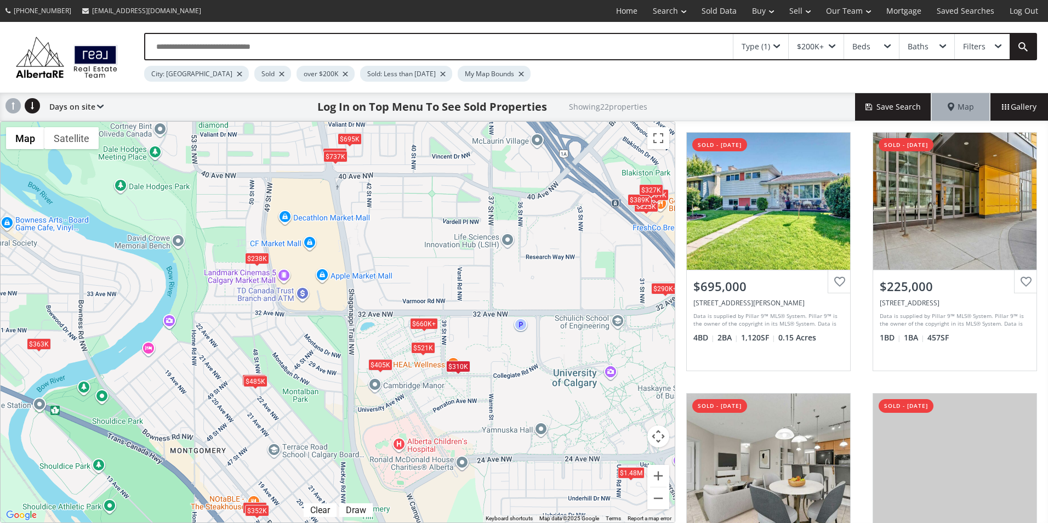
click at [423, 325] on div "$660K+" at bounding box center [424, 323] width 28 height 12
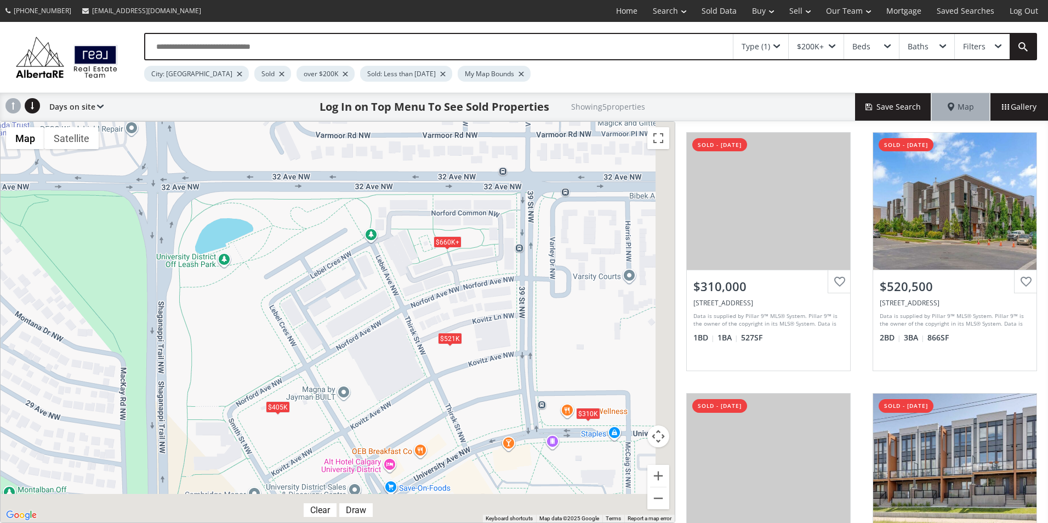
drag, startPoint x: 424, startPoint y: 332, endPoint x: 377, endPoint y: 240, distance: 103.5
click at [378, 242] on div "$310K $521K $660K+ $660K+ $405K" at bounding box center [338, 322] width 674 height 401
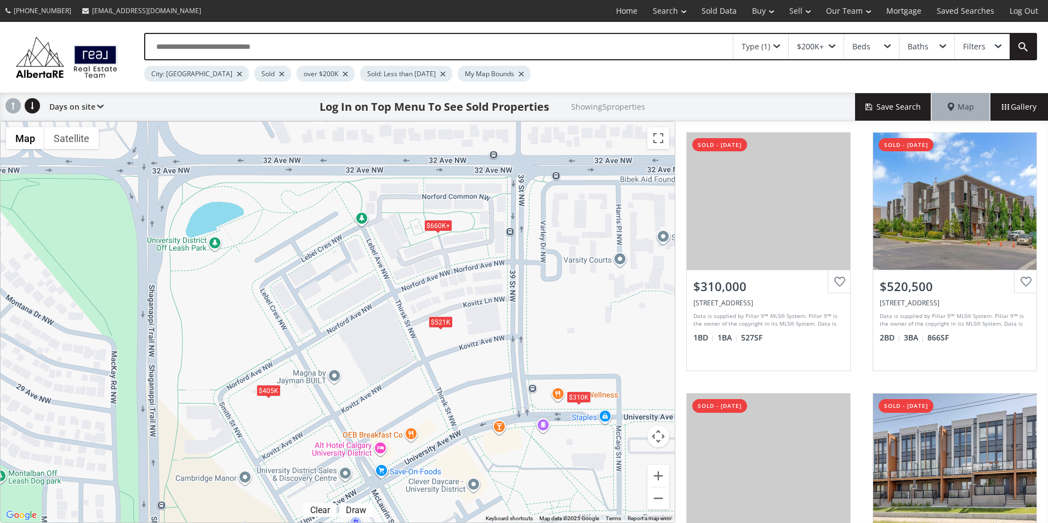
click at [443, 226] on div "$660K+" at bounding box center [438, 226] width 28 height 12
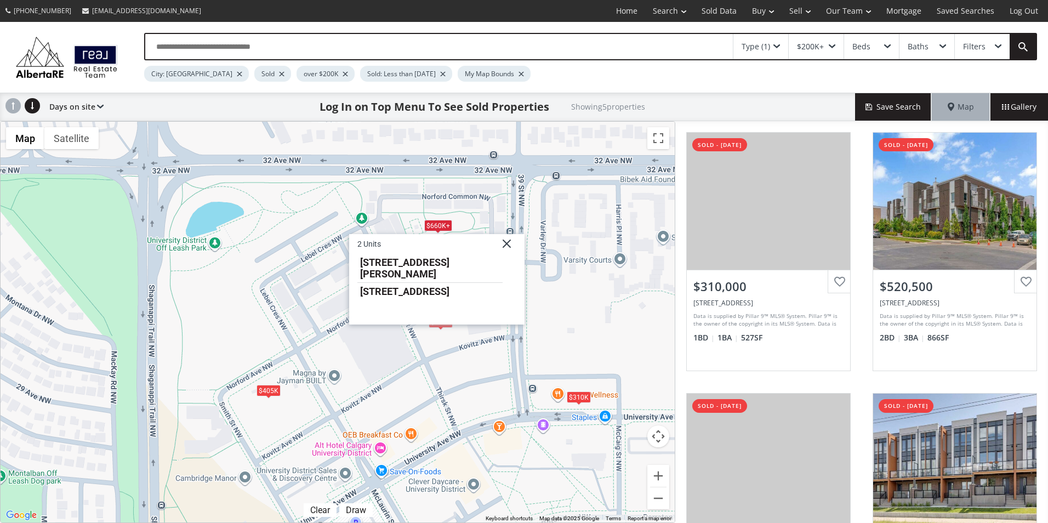
click at [450, 265] on li "120 Norford Common NW" at bounding box center [429, 268] width 145 height 29
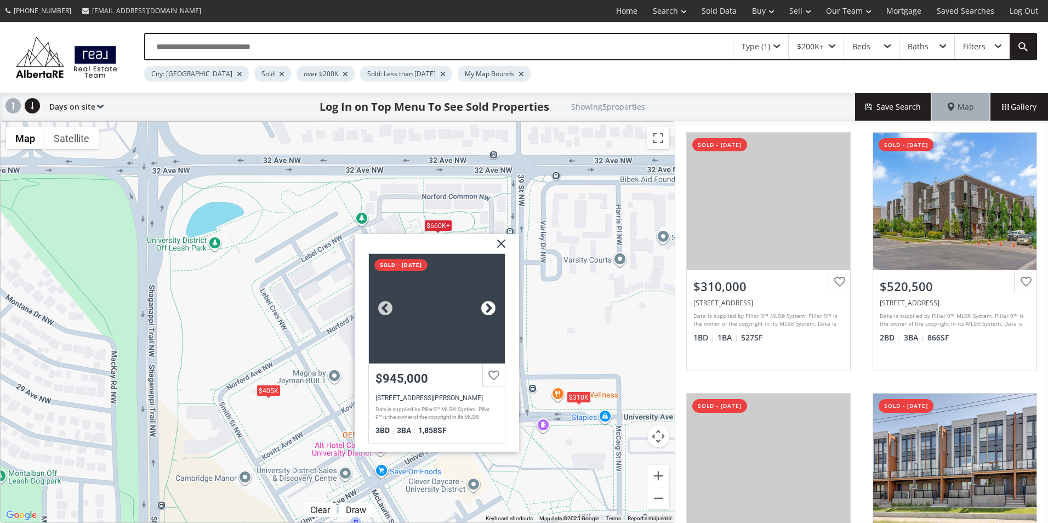
click at [490, 311] on div at bounding box center [488, 308] width 16 height 16
drag, startPoint x: 501, startPoint y: 240, endPoint x: 465, endPoint y: 234, distance: 36.1
click at [501, 240] on img at bounding box center [497, 247] width 27 height 27
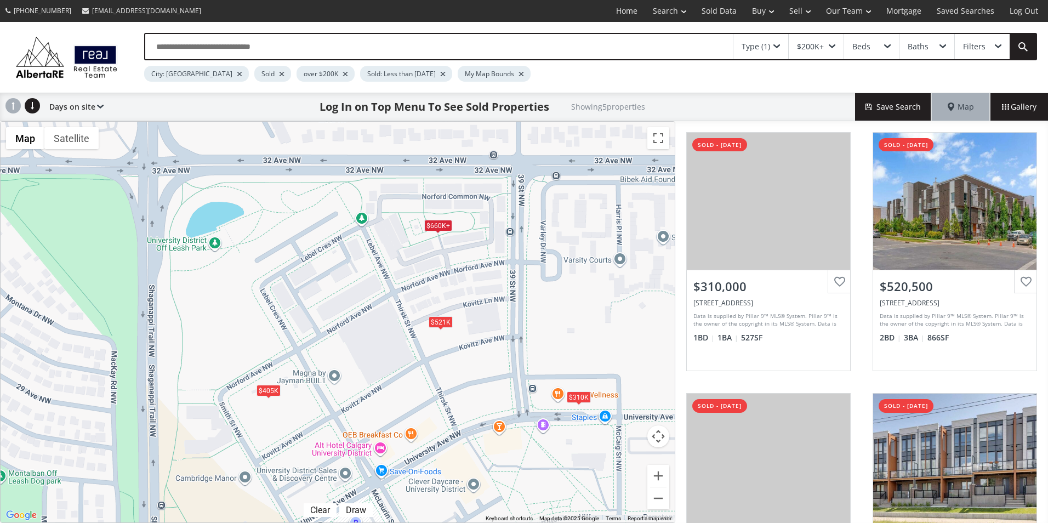
click at [443, 229] on div "$660K+" at bounding box center [438, 226] width 28 height 12
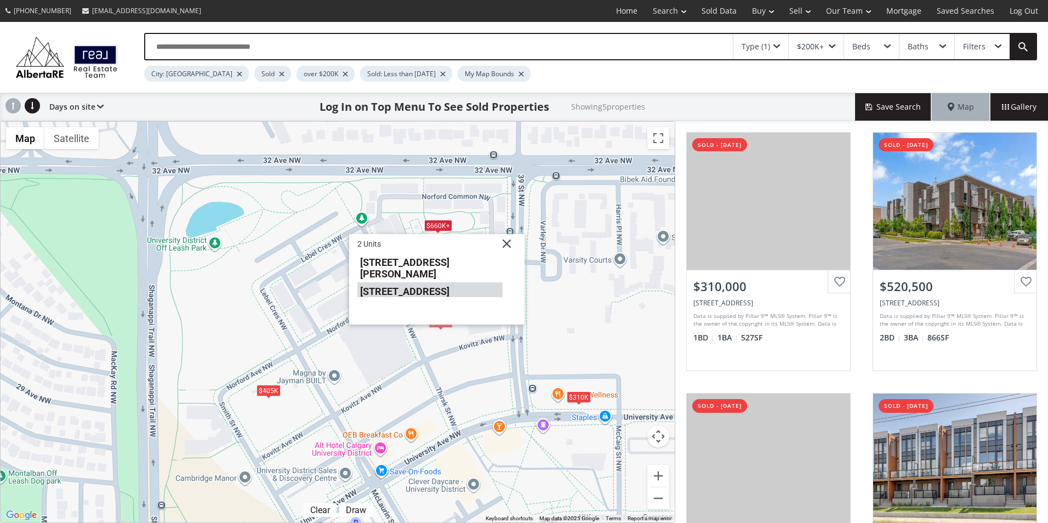
click at [438, 284] on li "4075 32 Avenue NW" at bounding box center [429, 290] width 145 height 14
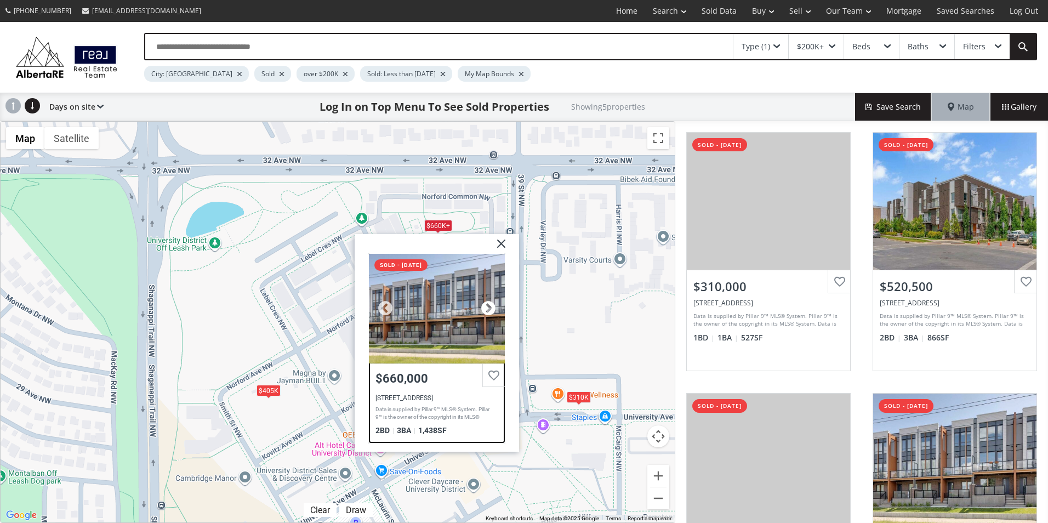
click at [490, 308] on div at bounding box center [488, 308] width 16 height 16
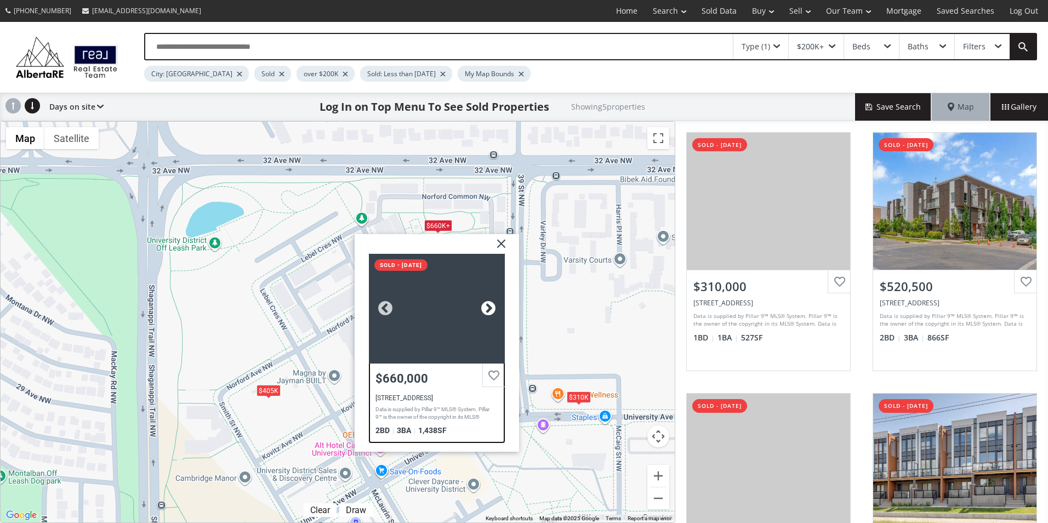
click at [491, 308] on div at bounding box center [488, 308] width 16 height 16
click at [500, 245] on img at bounding box center [497, 247] width 27 height 27
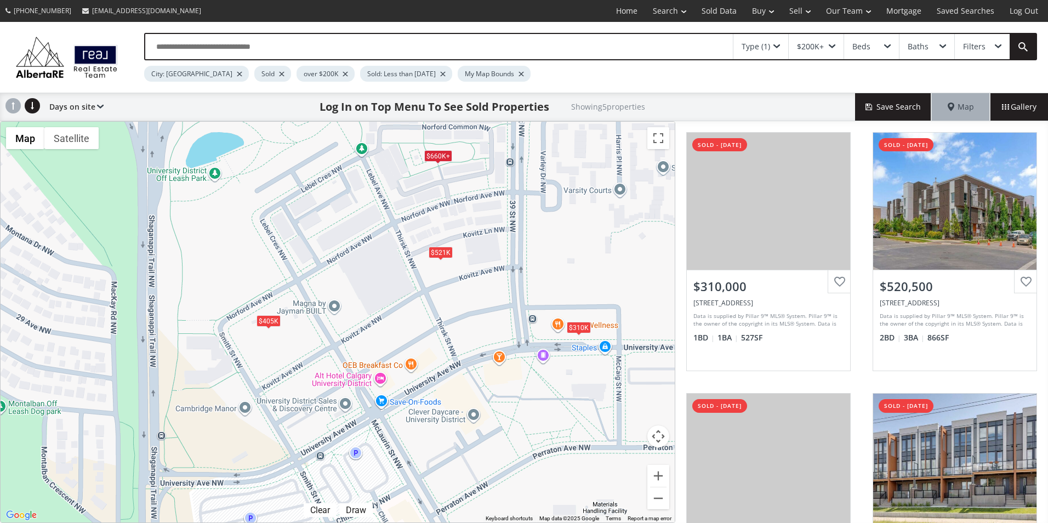
drag, startPoint x: 510, startPoint y: 288, endPoint x: 559, endPoint y: 191, distance: 108.4
click at [510, 214] on div "$310K $521K $660K+ $660K+ $405K" at bounding box center [338, 322] width 674 height 401
click at [753, 46] on div "Type (1)" at bounding box center [756, 47] width 29 height 8
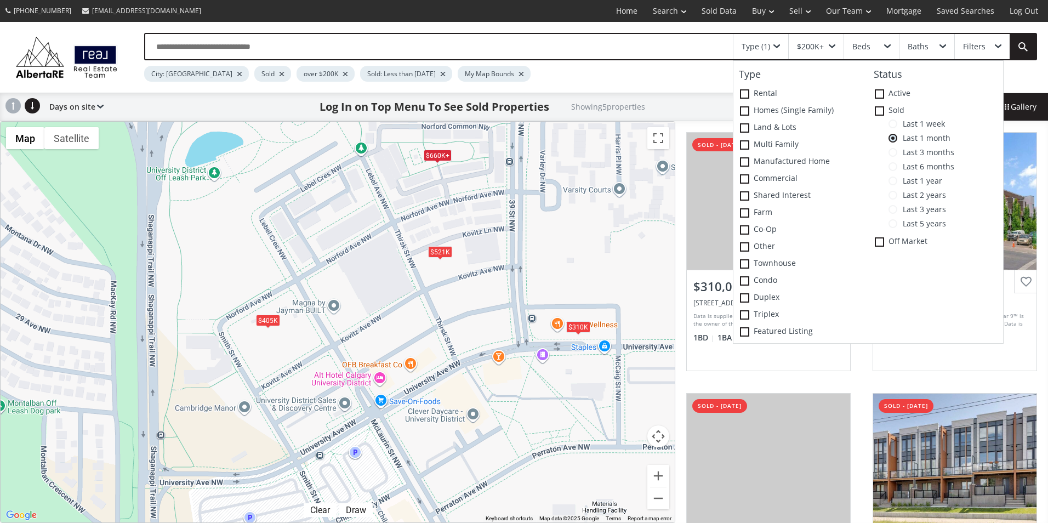
click at [916, 152] on span "Last 3 months" at bounding box center [926, 152] width 57 height 9
click at [259, 291] on div "$695K" at bounding box center [249, 292] width 24 height 12
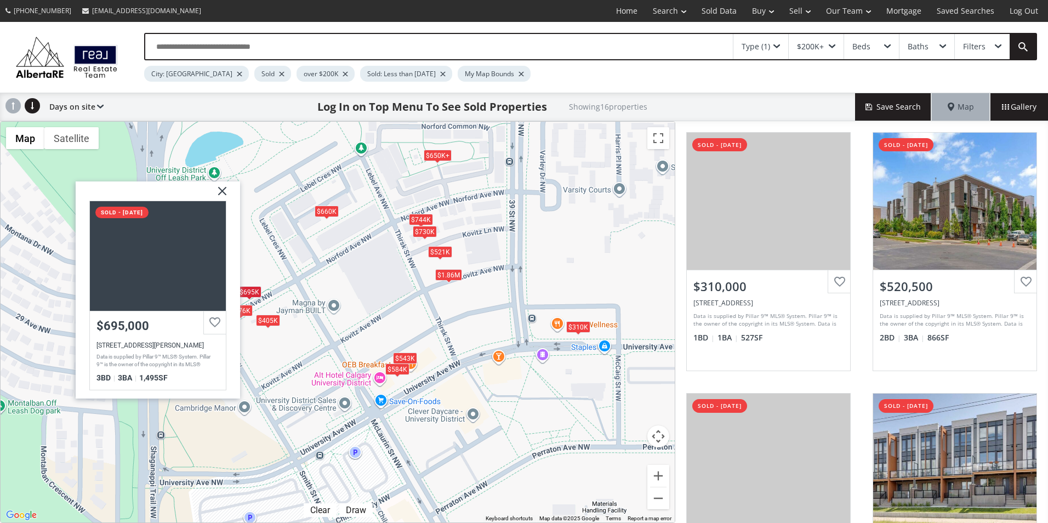
click at [247, 312] on div "$676K" at bounding box center [241, 310] width 24 height 12
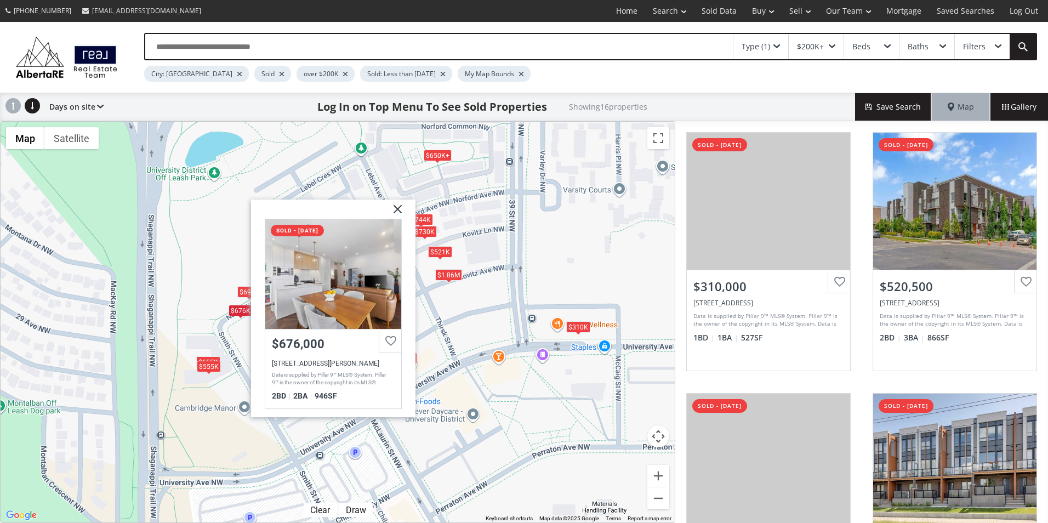
click at [236, 331] on div "$310K $521K $650K+ $650K+ $660K $650K+ $1.86M $744K $655K $405K $555K $676K $73…" at bounding box center [338, 322] width 674 height 401
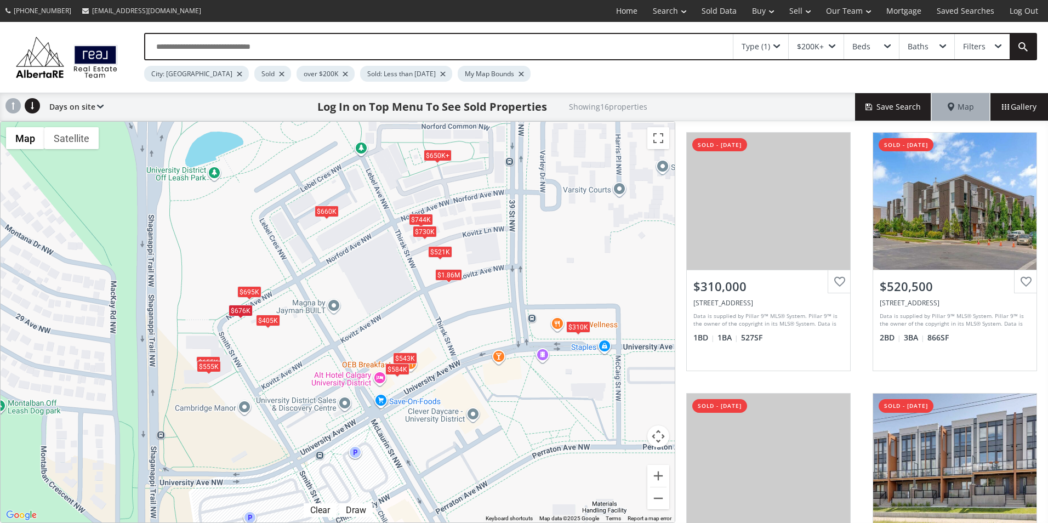
click at [268, 327] on span at bounding box center [268, 328] width 4 height 4
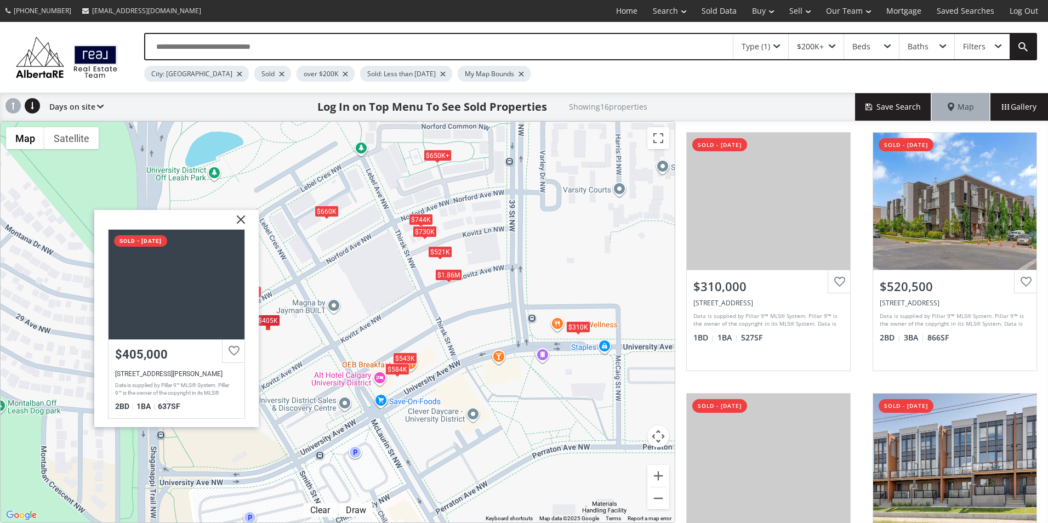
click at [303, 331] on div "$310K $521K $650K+ $650K+ $660K $650K+ $1.86M $744K $655K $405K $555K $676K $73…" at bounding box center [338, 322] width 674 height 401
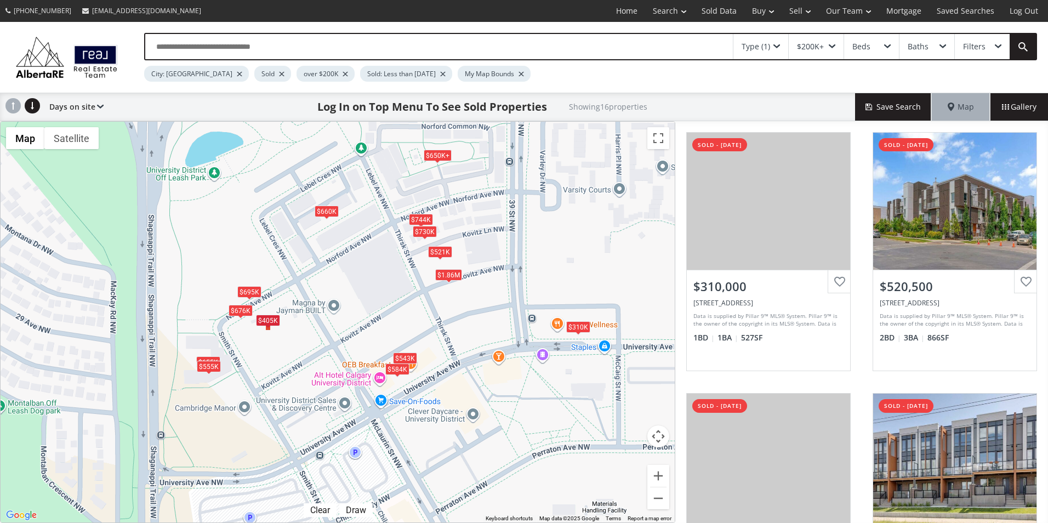
click at [760, 44] on div "Type (1)" at bounding box center [756, 47] width 29 height 8
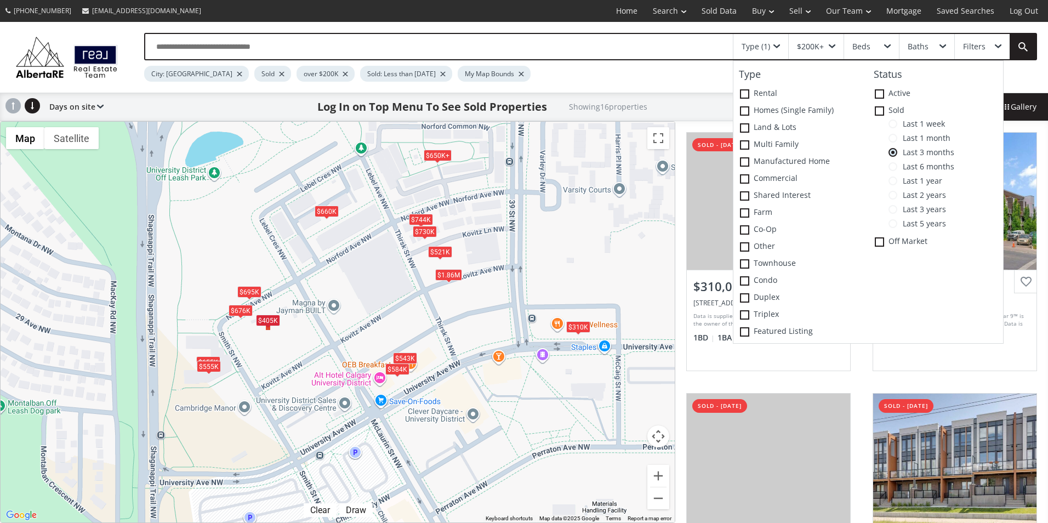
click at [915, 165] on span "Last 6 months" at bounding box center [926, 166] width 57 height 9
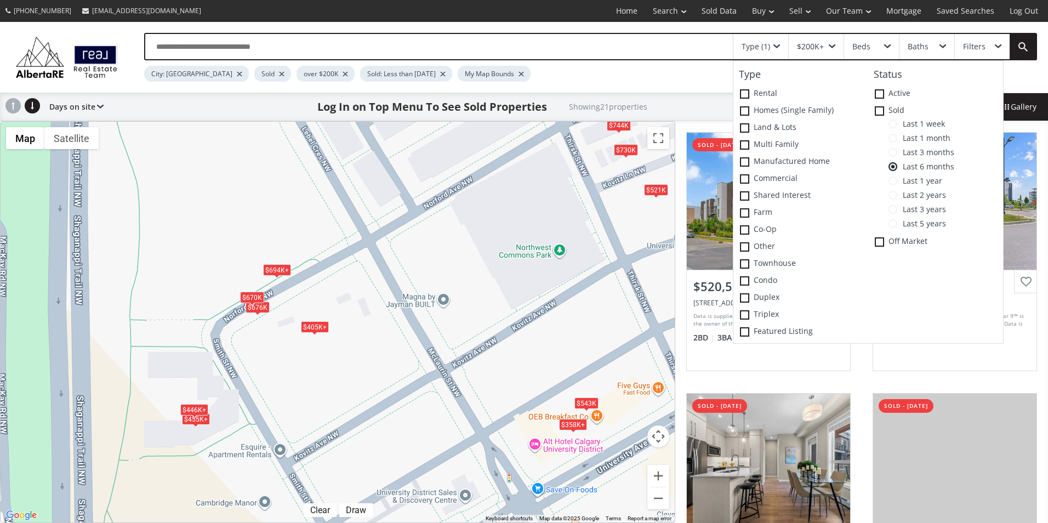
click at [309, 328] on div "$405K+" at bounding box center [315, 327] width 28 height 12
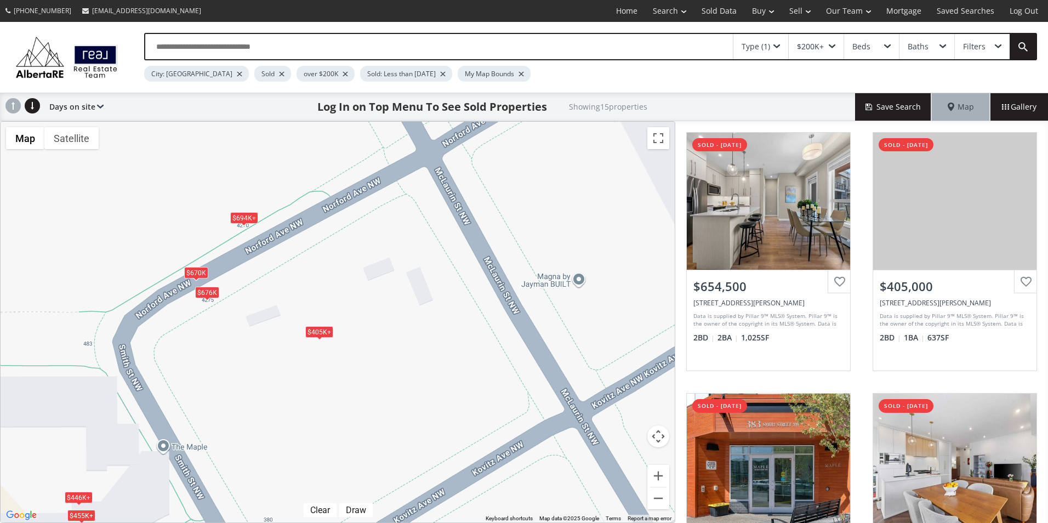
click at [314, 334] on div "$405K+" at bounding box center [319, 332] width 28 height 12
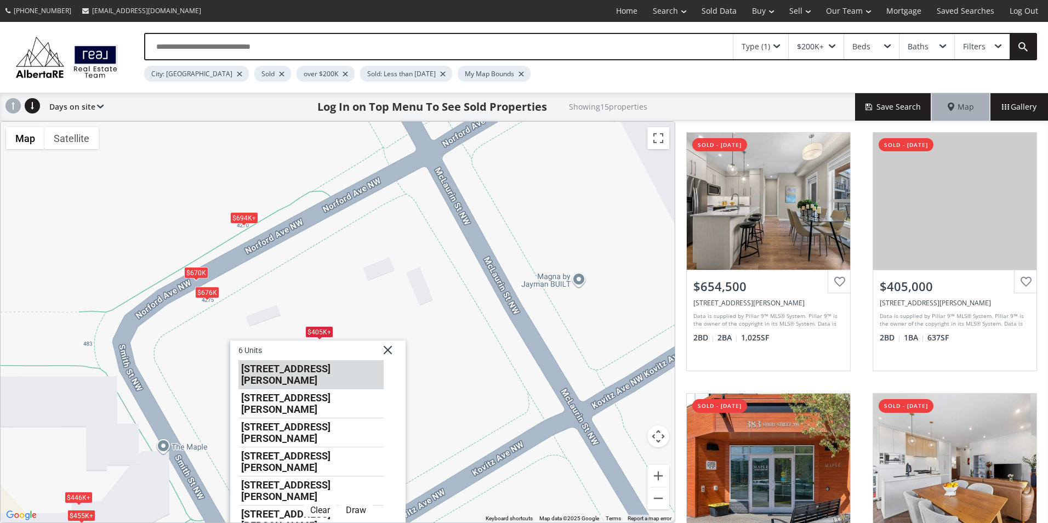
click at [318, 367] on li "[STREET_ADDRESS][PERSON_NAME]" at bounding box center [311, 374] width 145 height 29
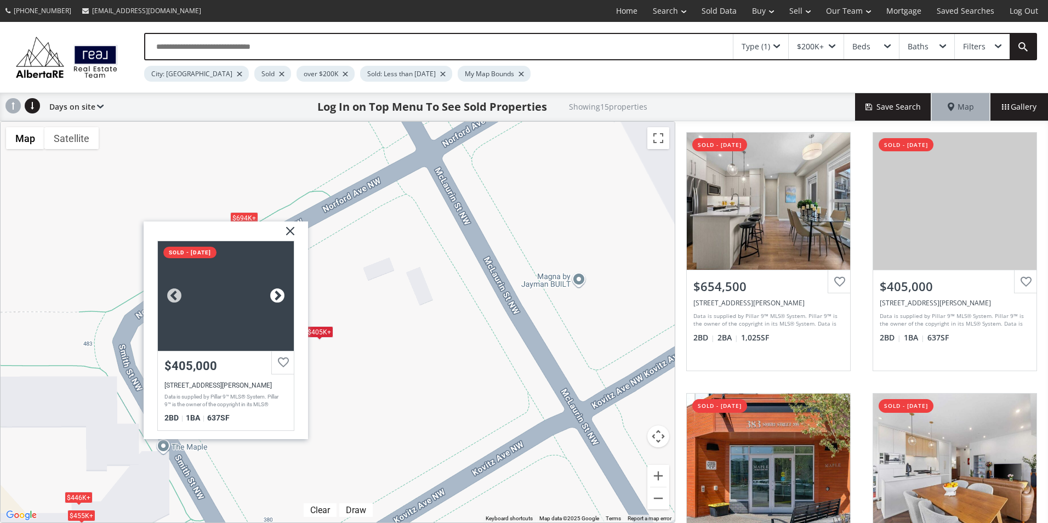
click at [277, 297] on div at bounding box center [277, 295] width 16 height 16
click at [289, 231] on img at bounding box center [286, 234] width 27 height 27
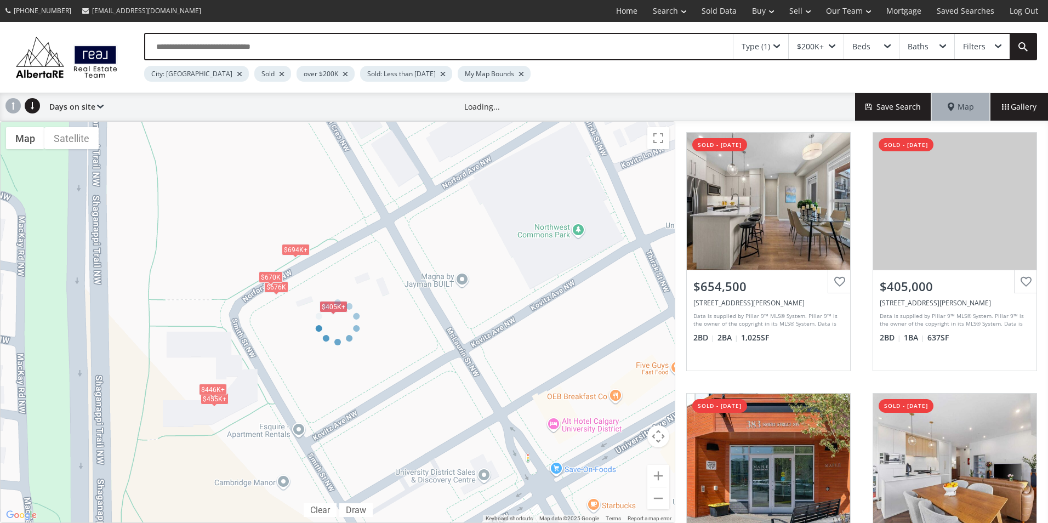
click at [765, 47] on div "Type (1)" at bounding box center [756, 47] width 29 height 8
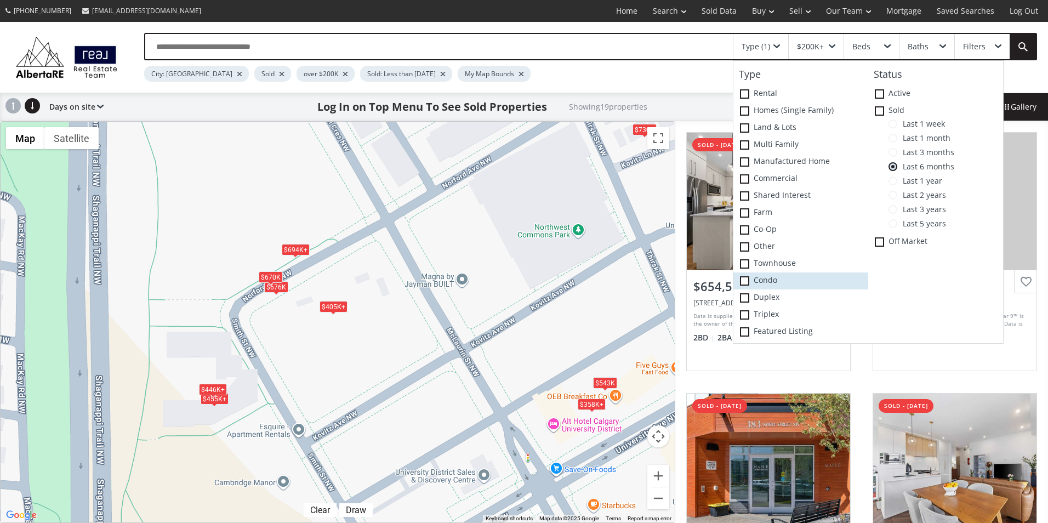
click at [773, 281] on label "Condo" at bounding box center [801, 281] width 135 height 17
click at [217, 389] on div "$446K+" at bounding box center [213, 390] width 28 height 12
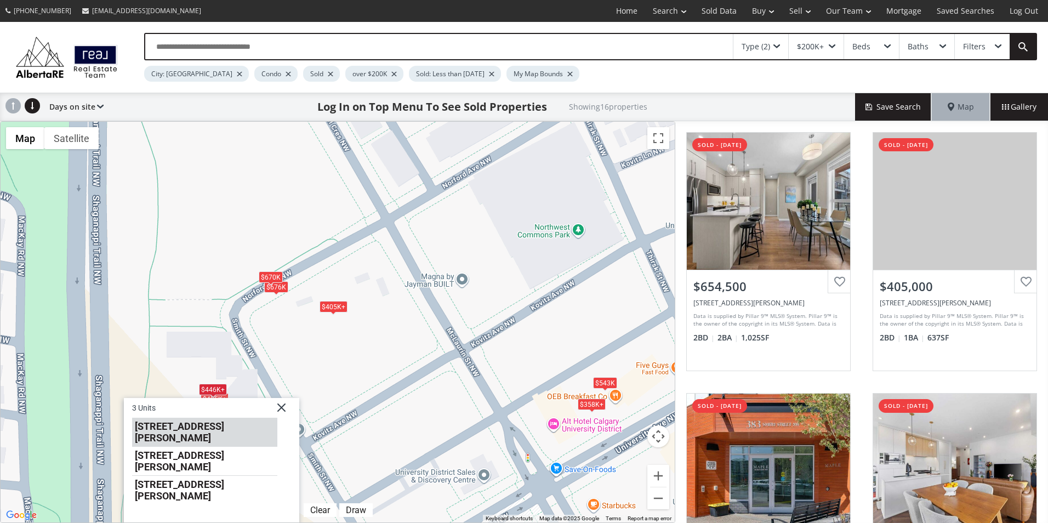
click at [219, 426] on li "383 Smith Street NW #310" at bounding box center [204, 432] width 145 height 29
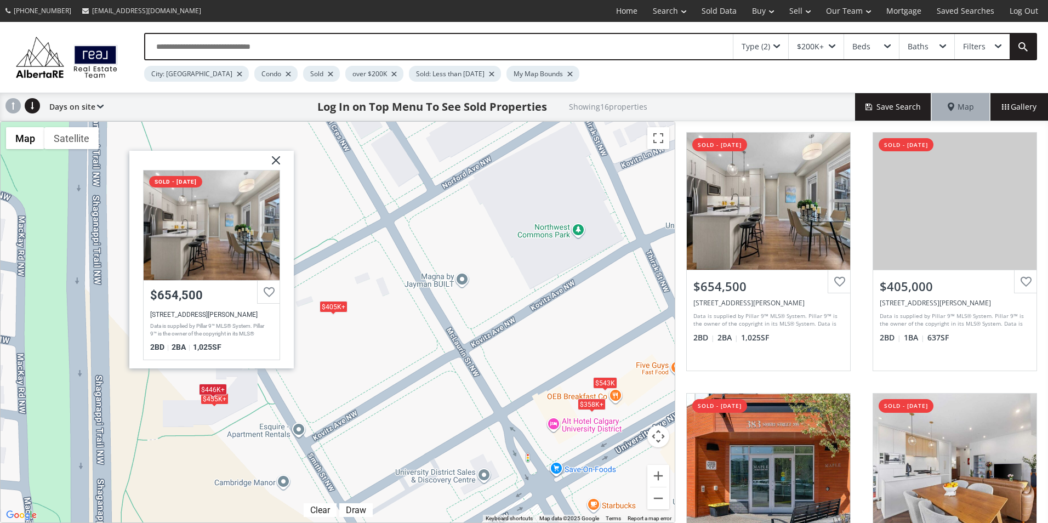
click at [216, 387] on div "$446K+" at bounding box center [213, 390] width 28 height 12
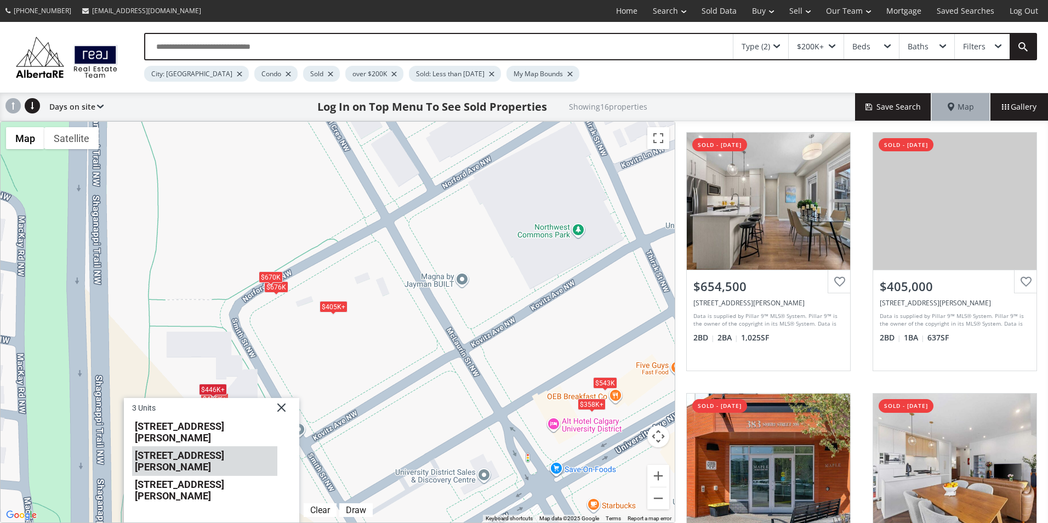
click at [215, 448] on li "383 Smith Street NW #214" at bounding box center [204, 461] width 145 height 29
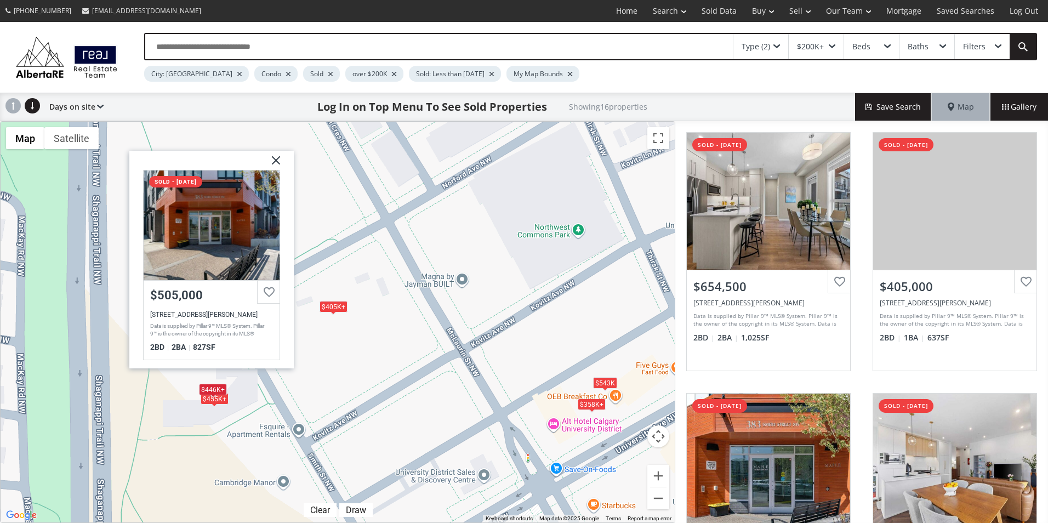
click at [215, 384] on div "$446K+" at bounding box center [213, 390] width 28 height 12
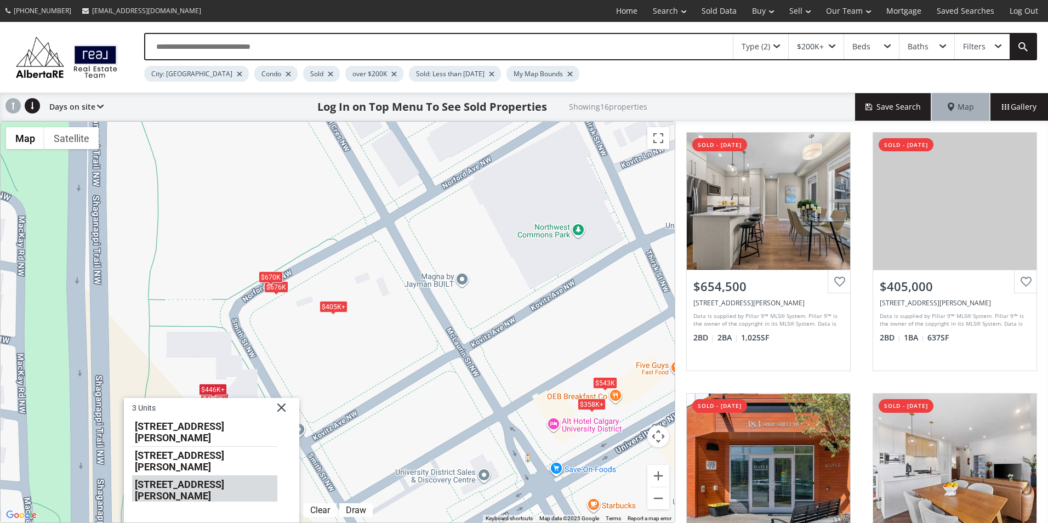
click at [214, 476] on li "383 Smith Street NW #322" at bounding box center [204, 489] width 145 height 26
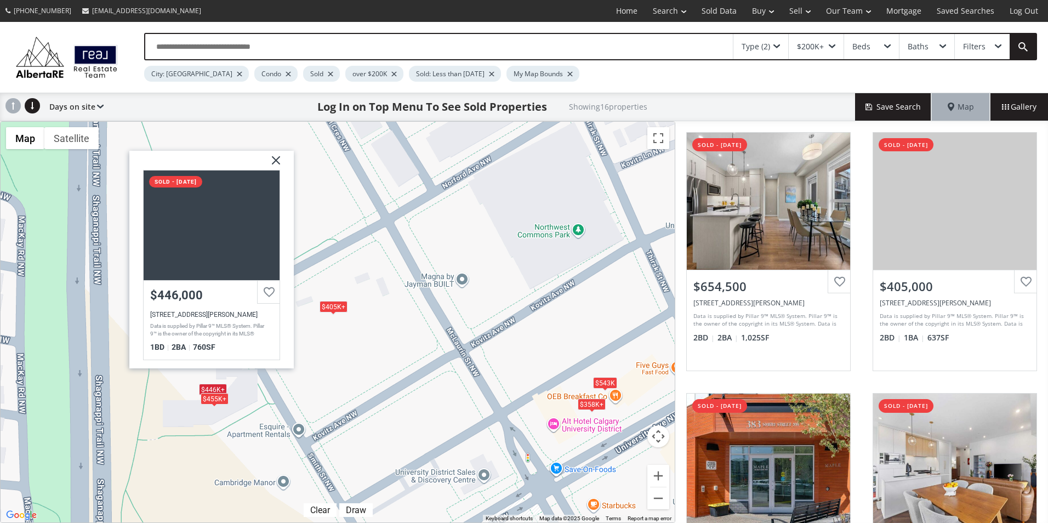
click at [210, 402] on div "$455K+" at bounding box center [215, 399] width 28 height 12
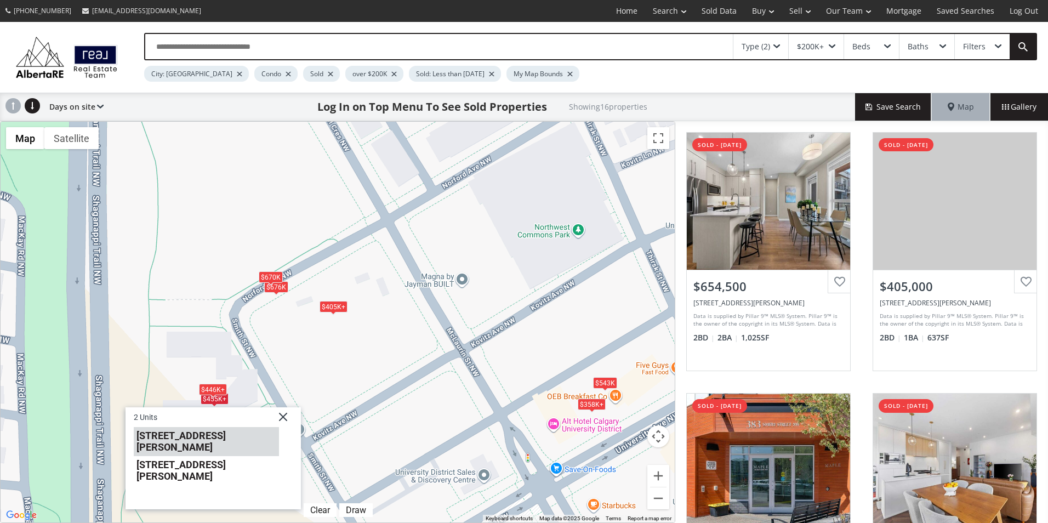
click at [210, 437] on li "383 smith Street NW #425" at bounding box center [206, 441] width 145 height 29
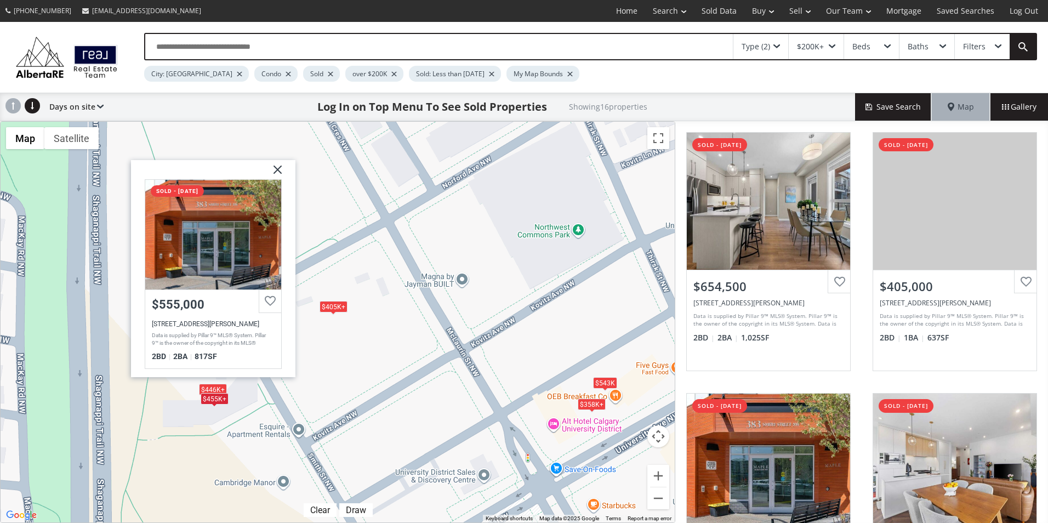
click at [213, 403] on div "$455K+" at bounding box center [215, 399] width 28 height 12
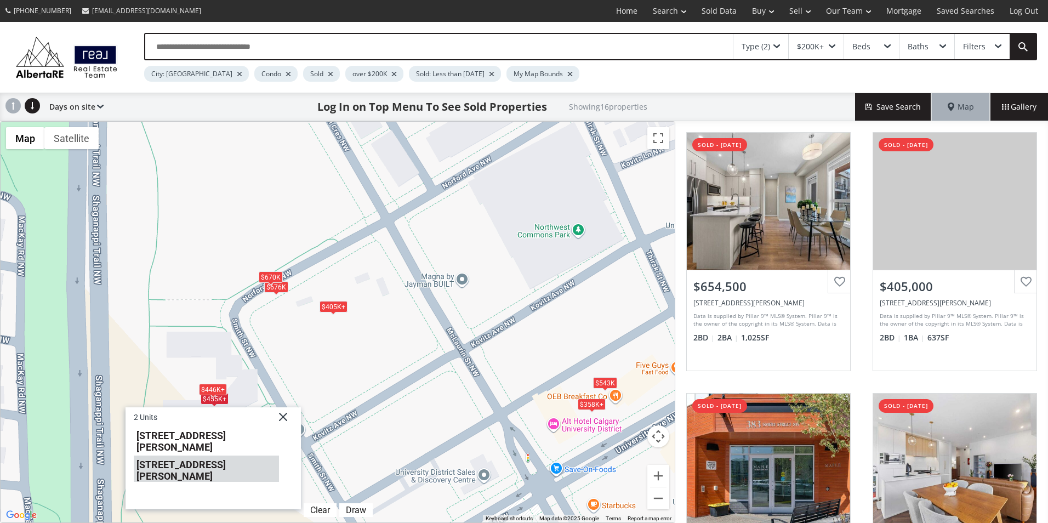
click at [216, 456] on li "383 Smith Street NW #411" at bounding box center [206, 469] width 145 height 26
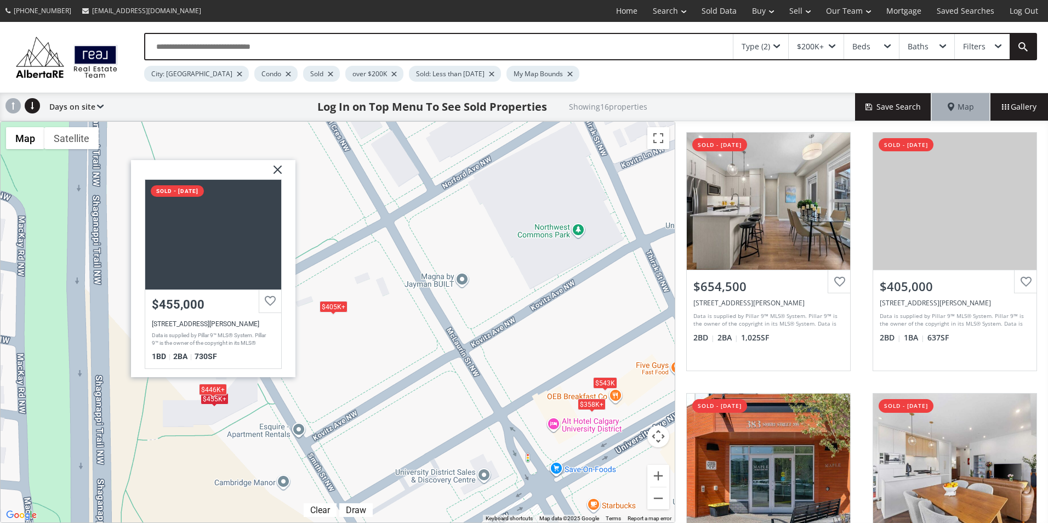
click at [375, 293] on div "$446K+ $405K+ $455K+ $676K $543K $358K+ $405K+ $446K+ $455K+ $358K+ $405K+ $405…" at bounding box center [338, 322] width 674 height 401
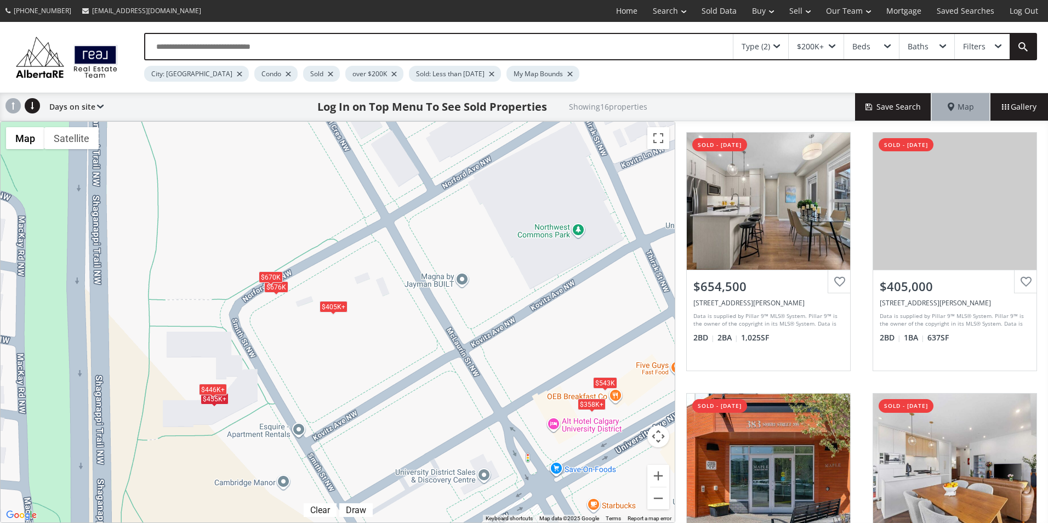
click at [612, 382] on div "$543K" at bounding box center [605, 383] width 24 height 12
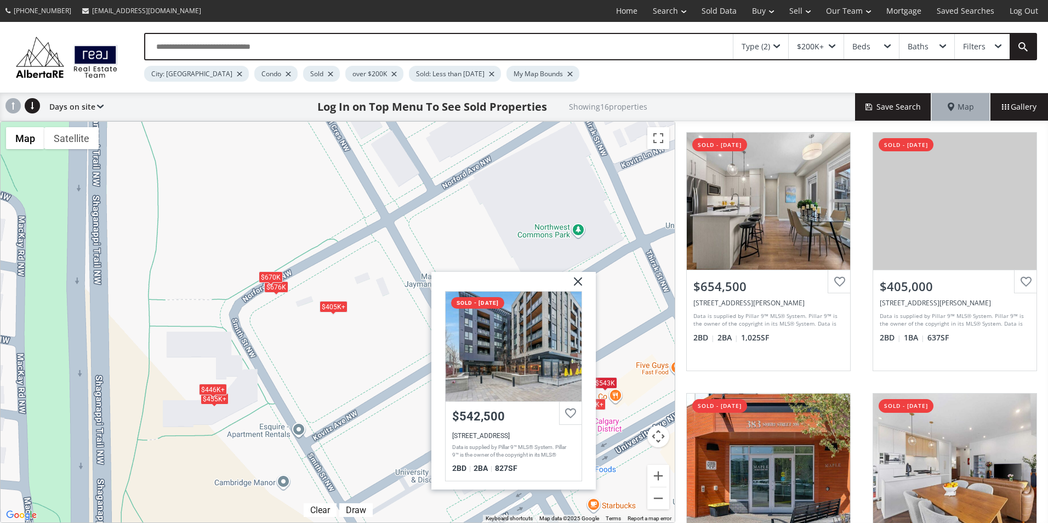
click at [577, 283] on img at bounding box center [573, 285] width 27 height 27
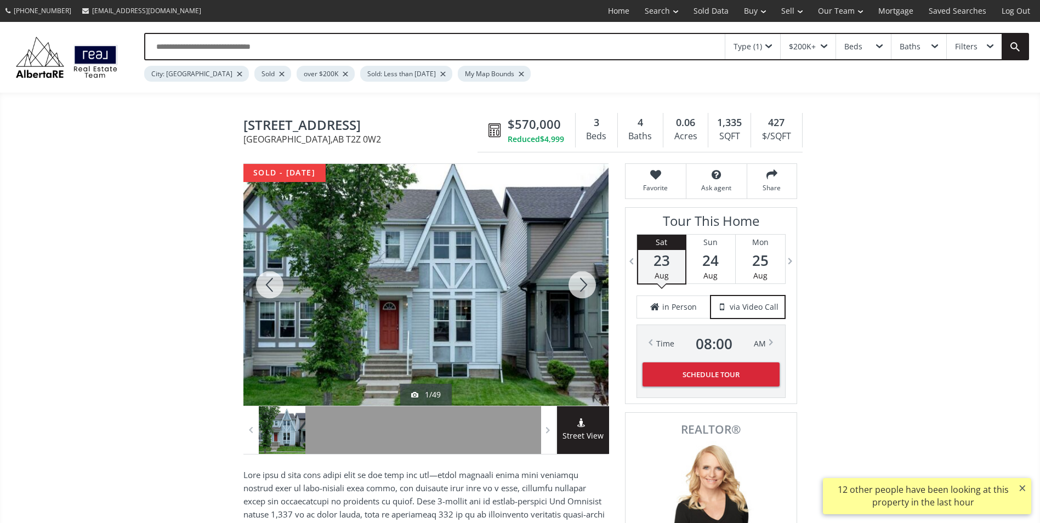
click at [580, 286] on div at bounding box center [582, 285] width 53 height 242
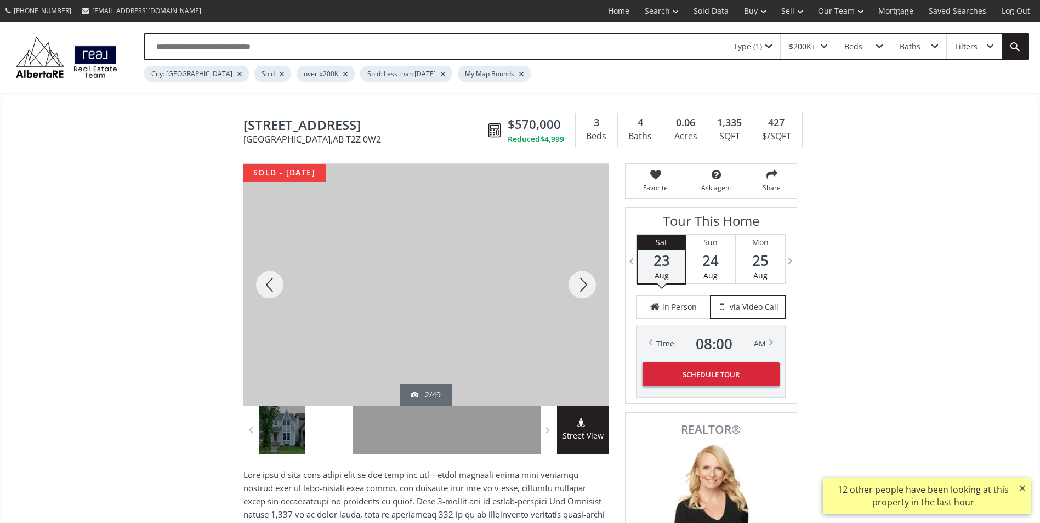
click at [580, 286] on div at bounding box center [582, 285] width 53 height 242
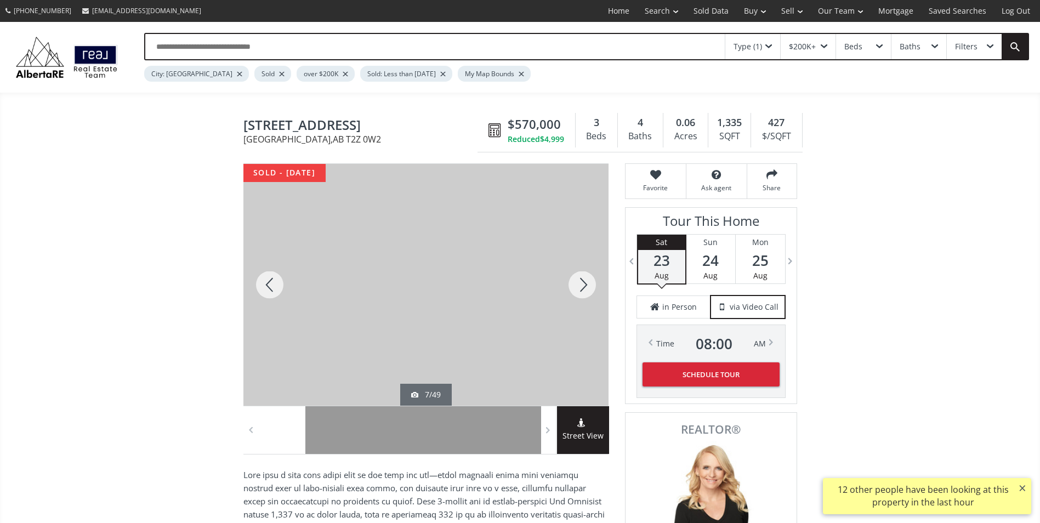
click at [580, 286] on div at bounding box center [582, 285] width 53 height 242
click at [269, 279] on div at bounding box center [269, 285] width 53 height 242
click at [583, 280] on div at bounding box center [582, 285] width 53 height 242
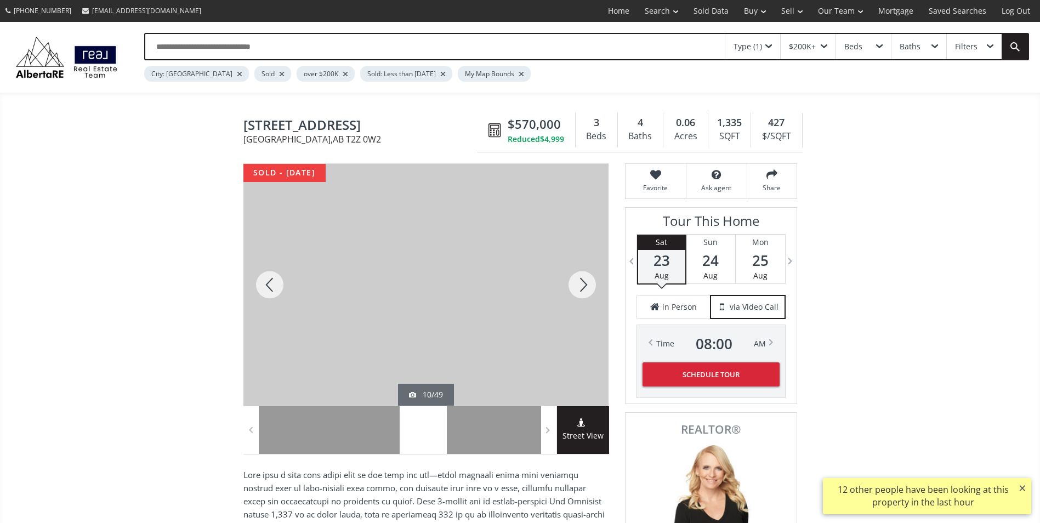
click at [583, 280] on div at bounding box center [582, 285] width 53 height 242
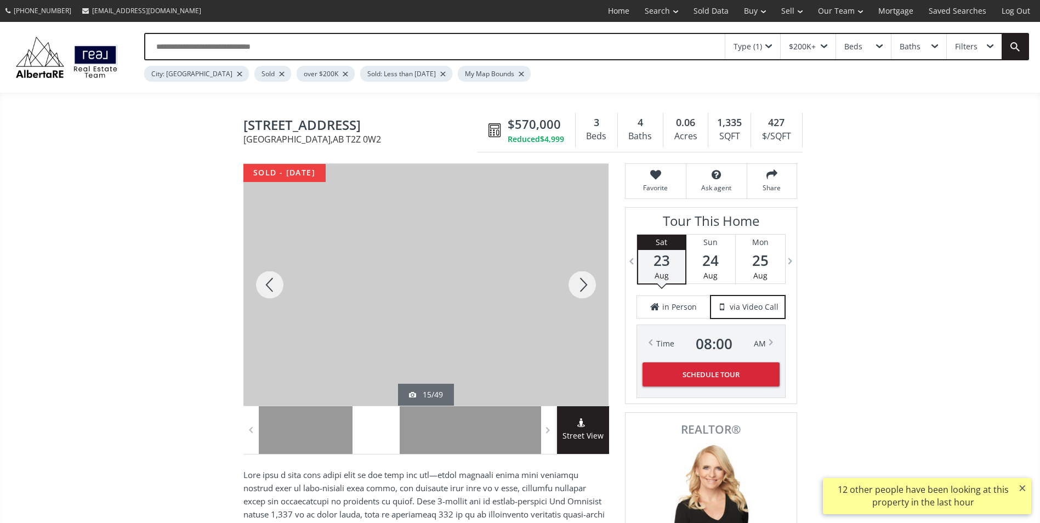
click at [583, 280] on div at bounding box center [582, 285] width 53 height 242
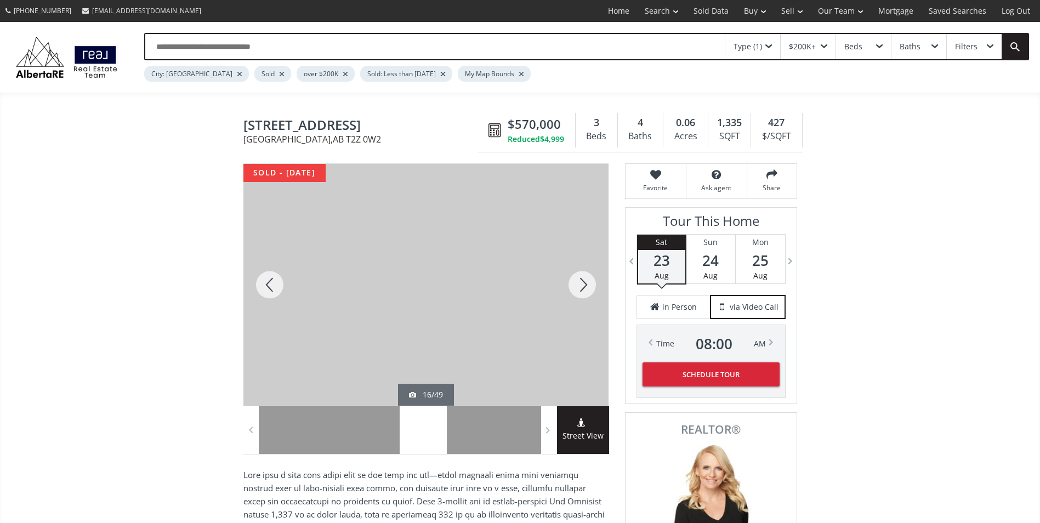
click at [583, 280] on div at bounding box center [582, 285] width 53 height 242
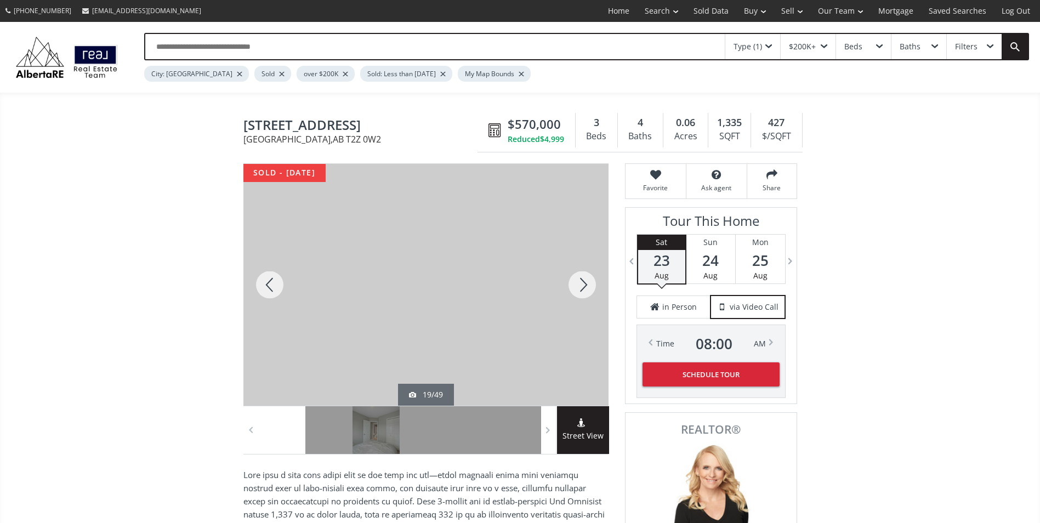
click at [583, 280] on div at bounding box center [582, 285] width 53 height 242
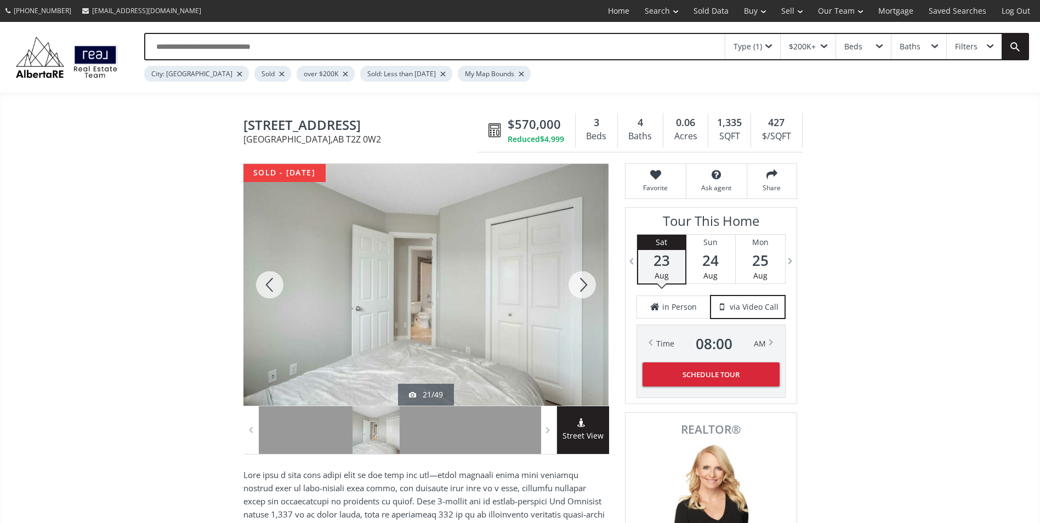
click at [583, 280] on div at bounding box center [582, 285] width 53 height 242
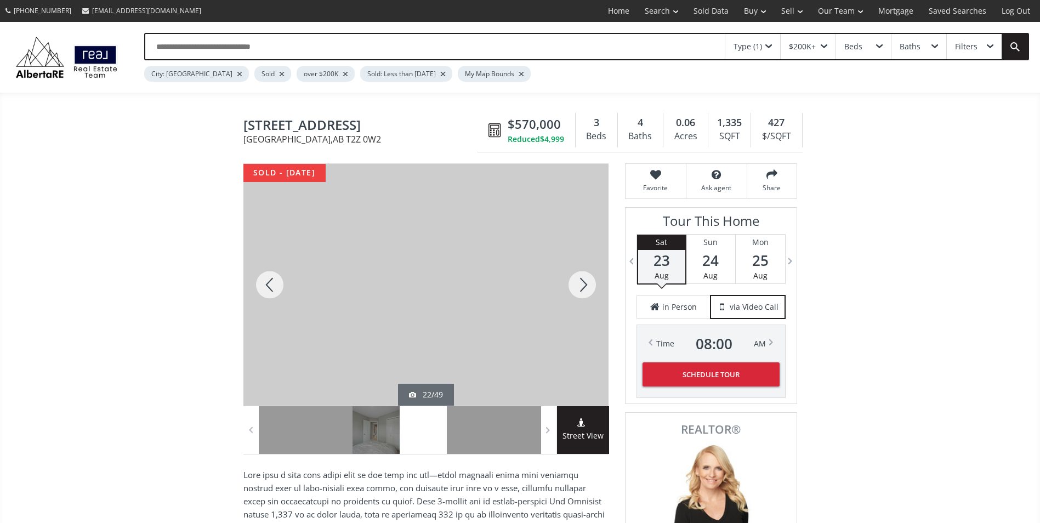
click at [583, 280] on div at bounding box center [582, 285] width 53 height 242
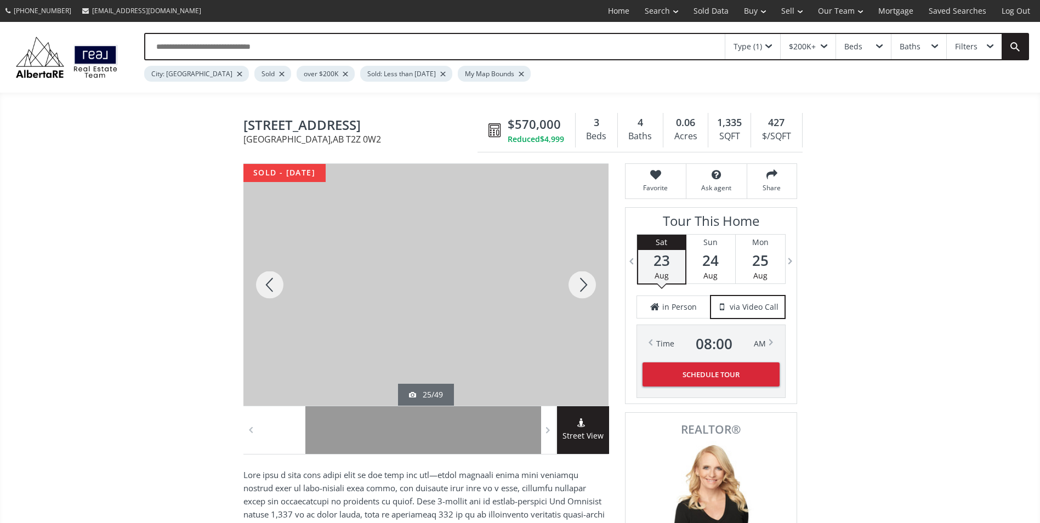
click at [583, 280] on div at bounding box center [582, 285] width 53 height 242
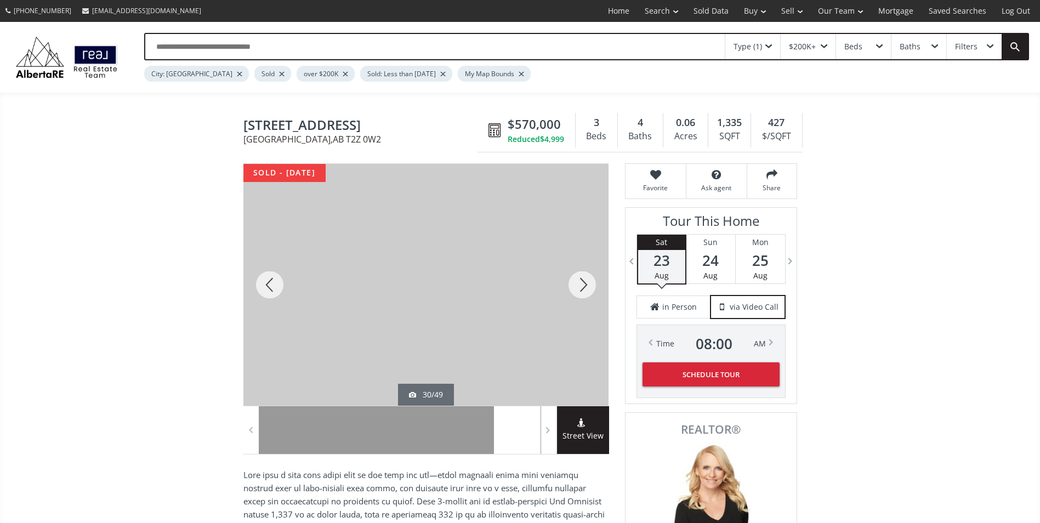
click at [583, 280] on div at bounding box center [582, 285] width 53 height 242
click at [269, 276] on div at bounding box center [269, 285] width 53 height 242
click at [591, 283] on div at bounding box center [582, 285] width 53 height 242
click at [586, 285] on div at bounding box center [582, 285] width 53 height 242
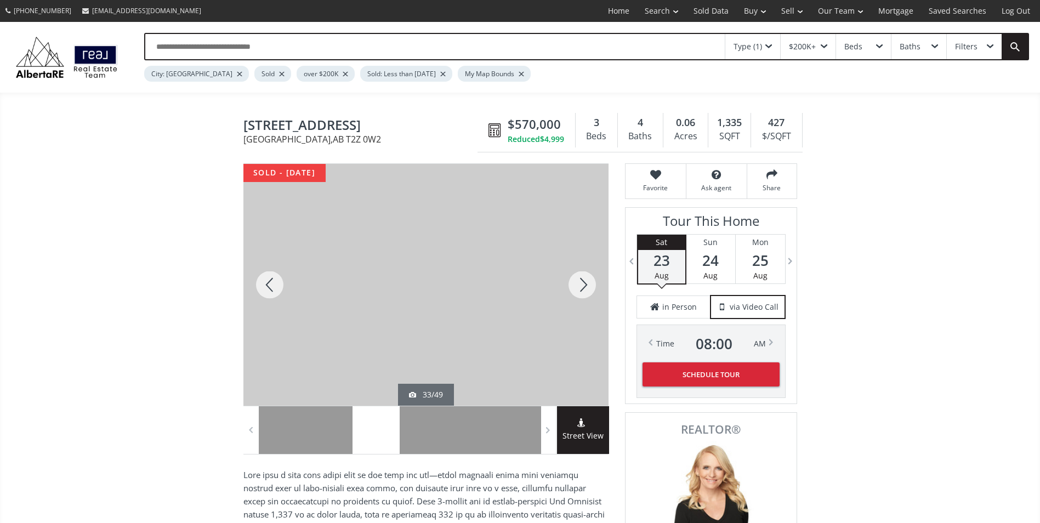
click at [586, 285] on div at bounding box center [582, 285] width 53 height 242
click at [575, 287] on div at bounding box center [582, 285] width 53 height 242
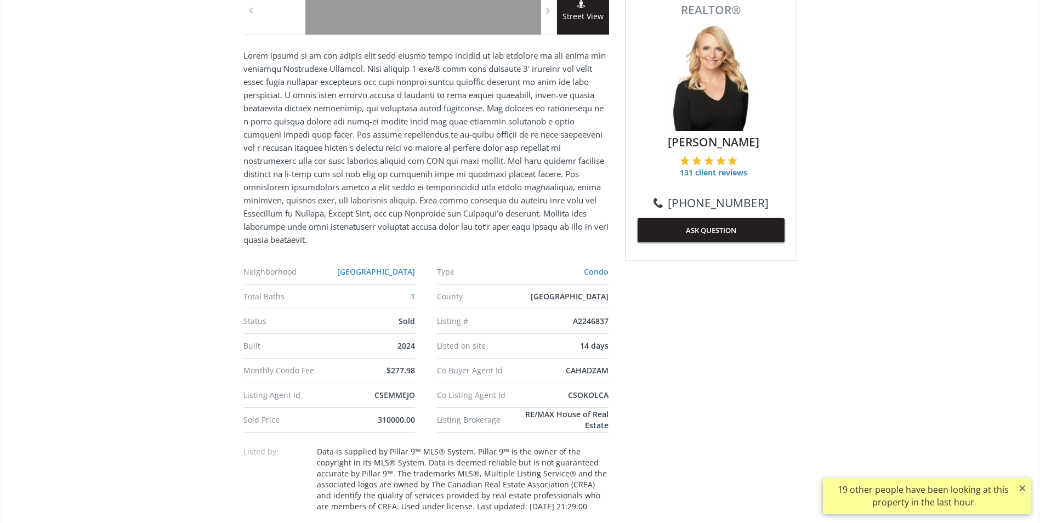
scroll to position [439, 0]
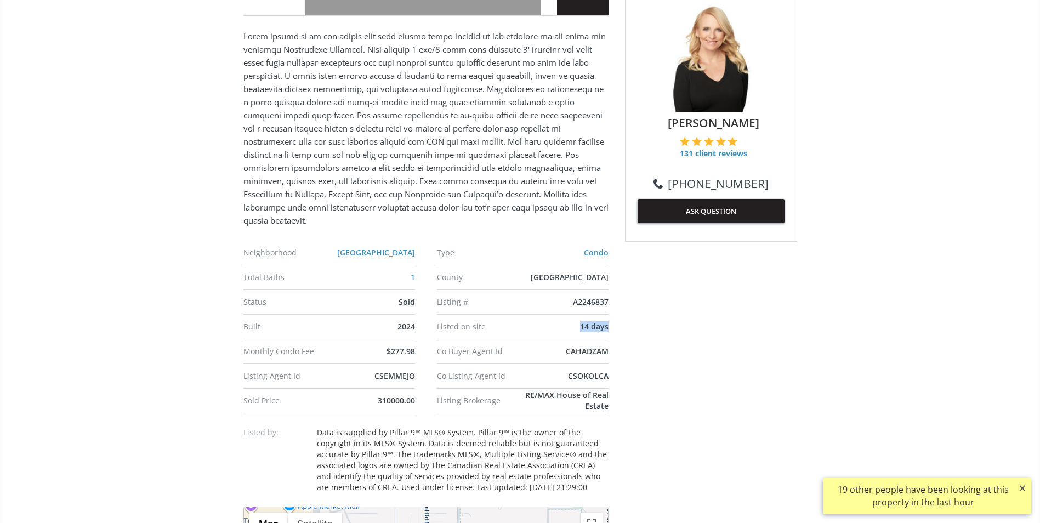
drag, startPoint x: 577, startPoint y: 325, endPoint x: 613, endPoint y: 325, distance: 36.2
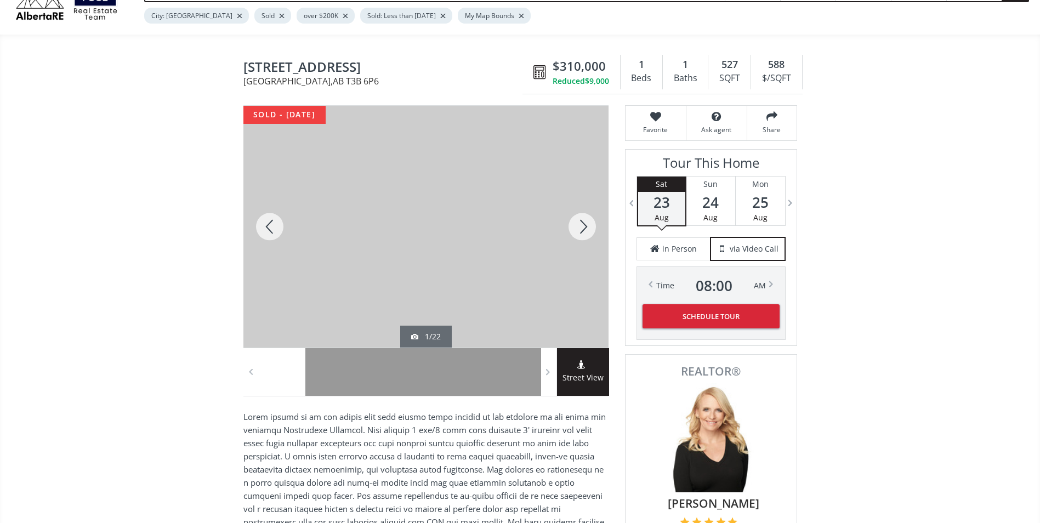
scroll to position [55, 0]
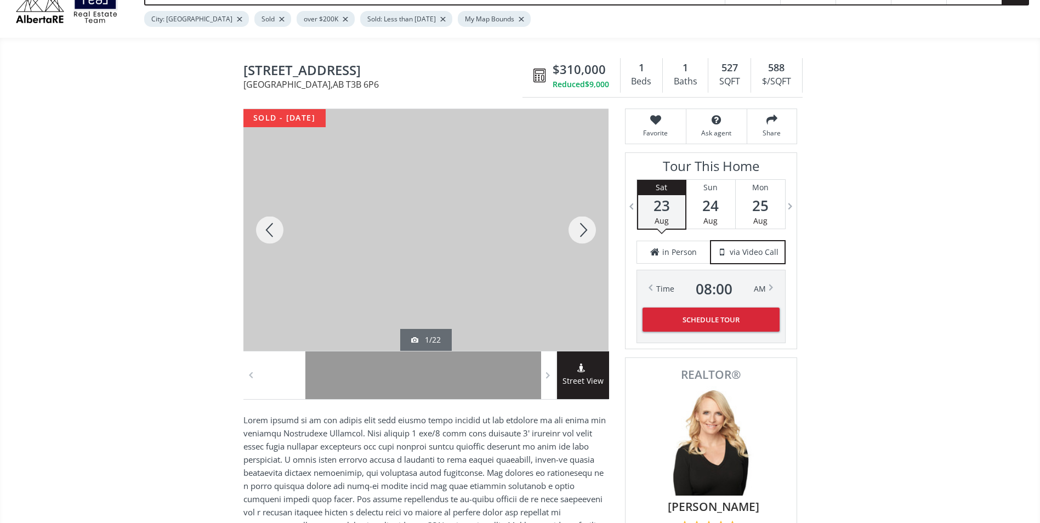
click at [576, 232] on div at bounding box center [582, 230] width 53 height 242
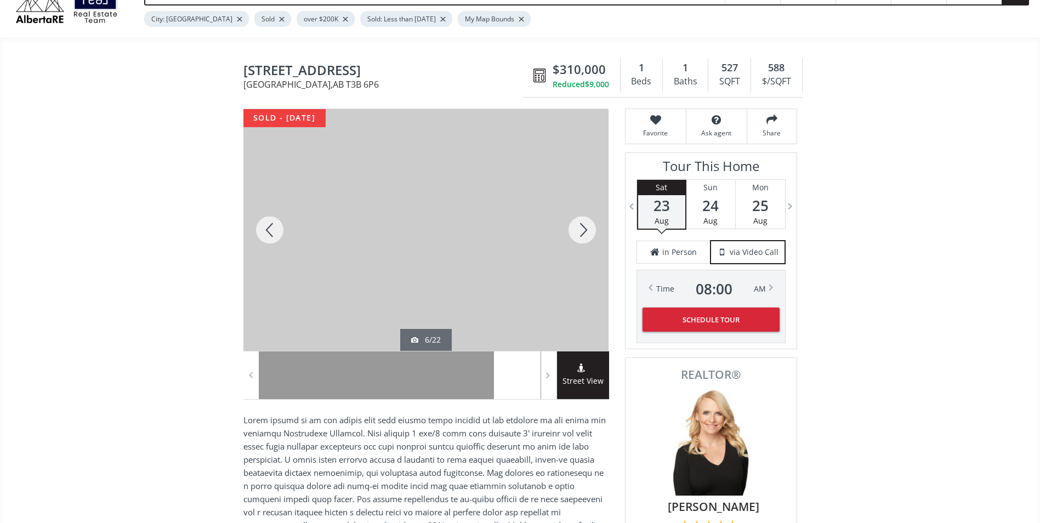
click at [576, 232] on div at bounding box center [582, 230] width 53 height 242
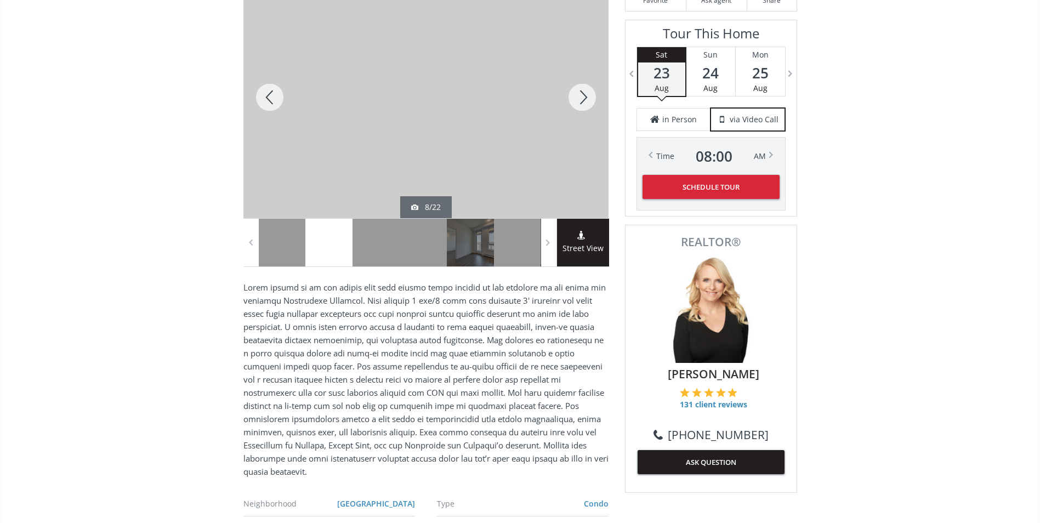
scroll to position [0, 0]
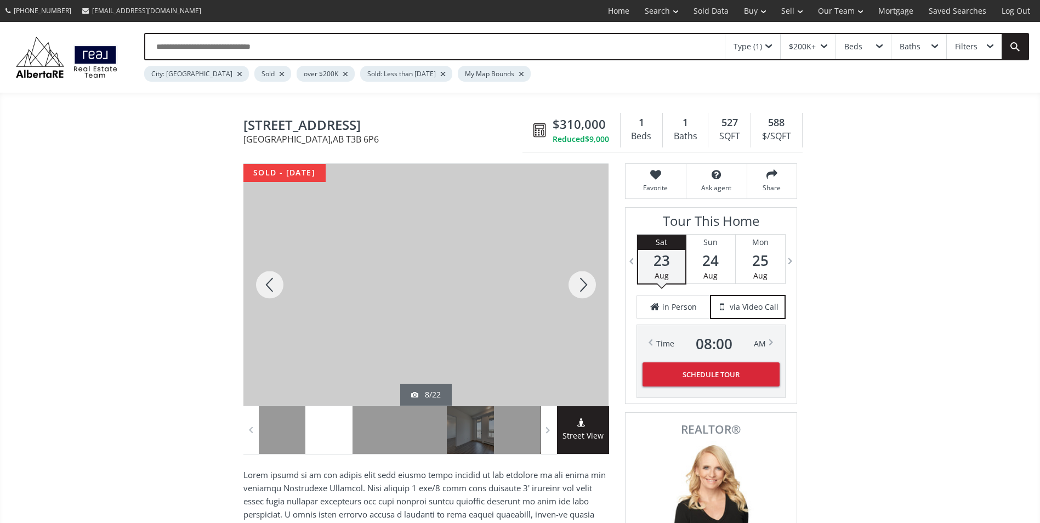
click at [587, 289] on div at bounding box center [582, 285] width 53 height 242
click at [586, 288] on div at bounding box center [582, 285] width 53 height 242
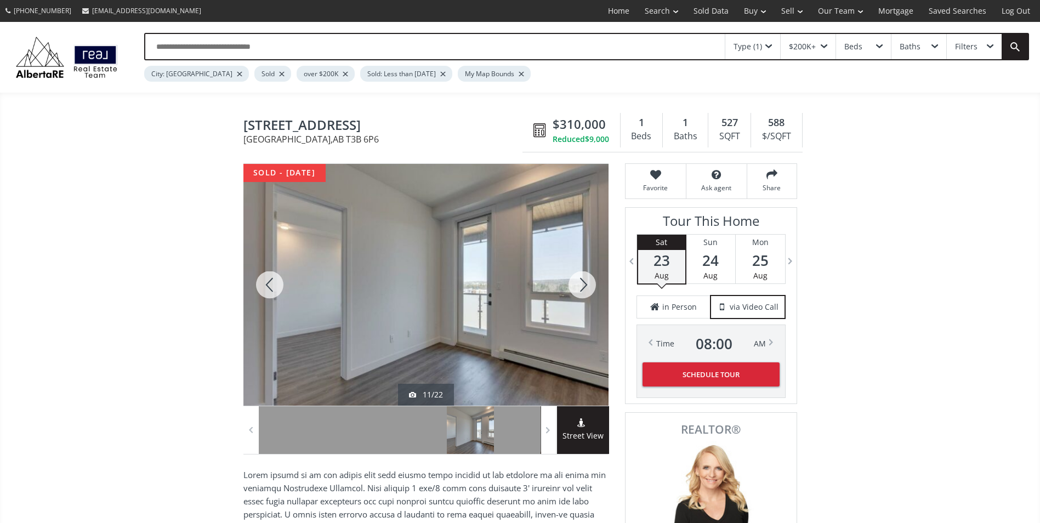
click at [586, 288] on div at bounding box center [582, 285] width 53 height 242
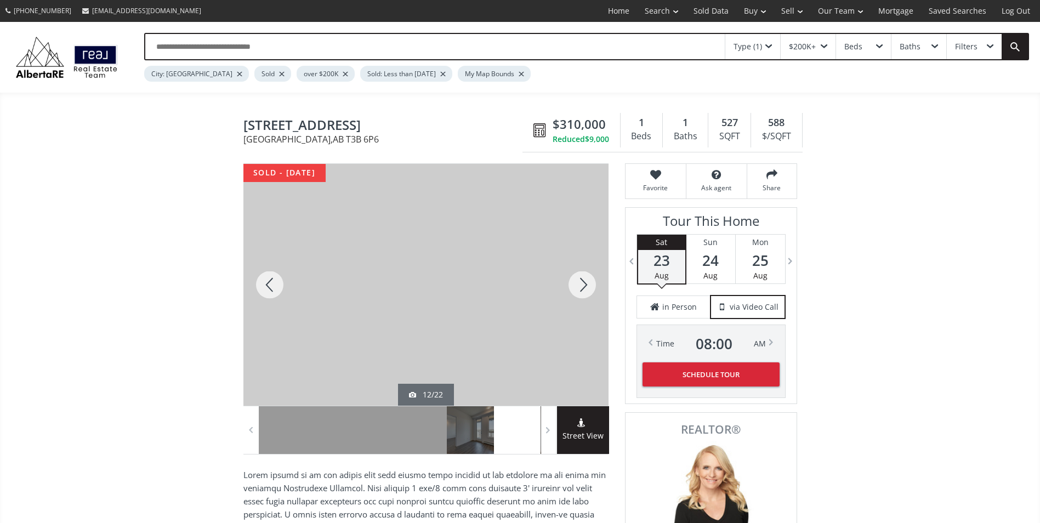
click at [586, 288] on div at bounding box center [582, 285] width 53 height 242
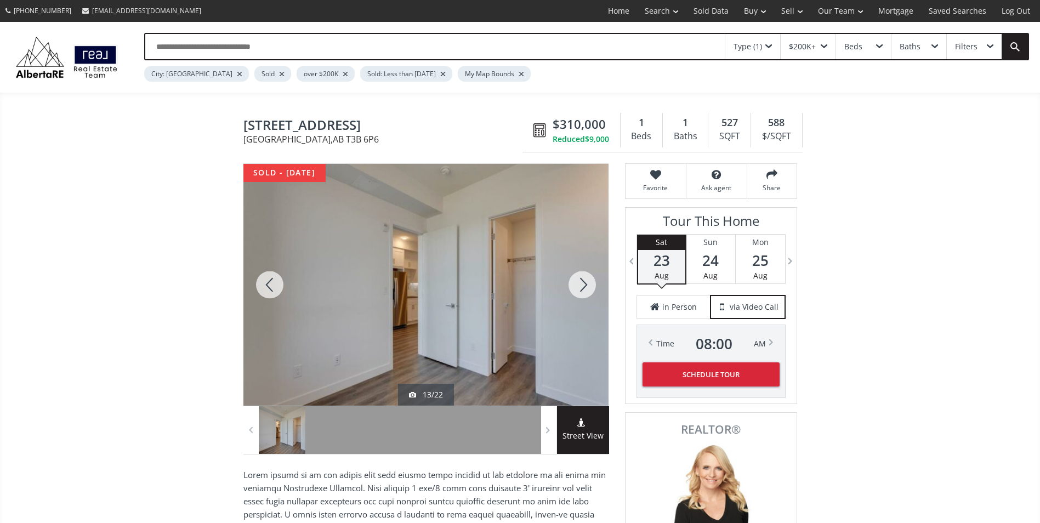
click at [586, 288] on div at bounding box center [582, 285] width 53 height 242
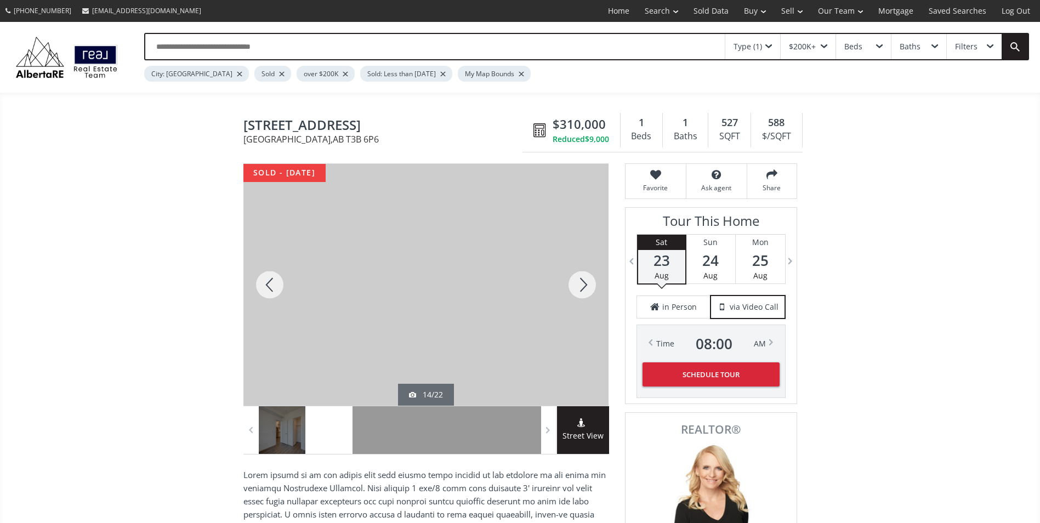
click at [586, 288] on div at bounding box center [582, 285] width 53 height 242
